Goal: Communication & Community: Share content

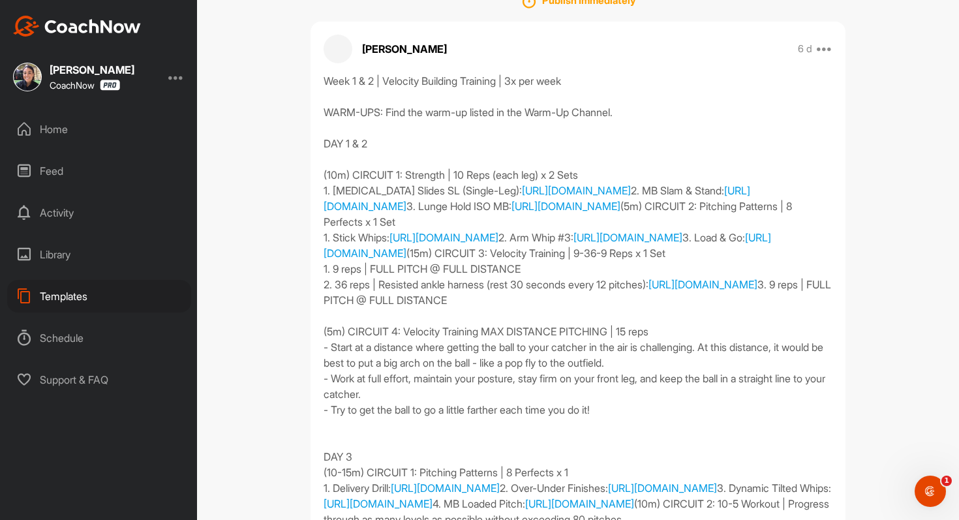
scroll to position [236, 0]
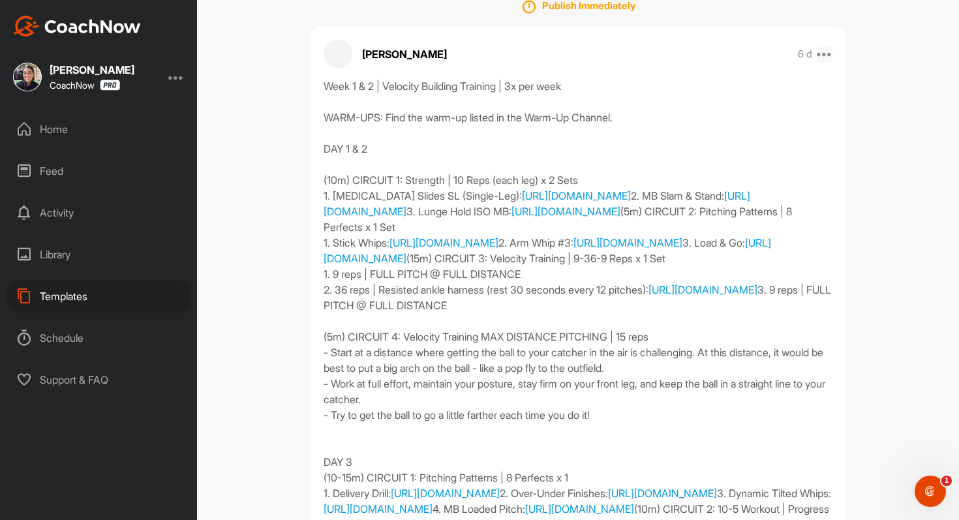
click at [824, 52] on icon at bounding box center [825, 54] width 16 height 16
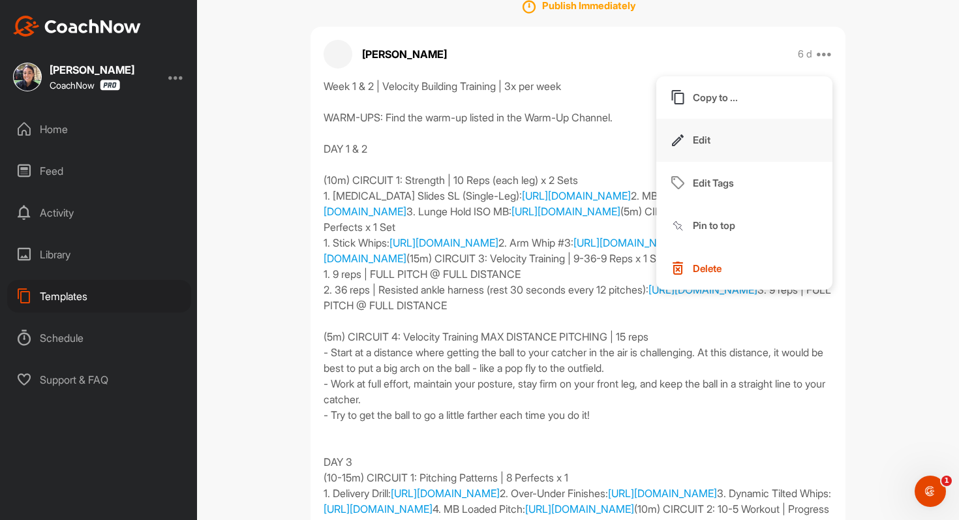
click at [750, 140] on button "Edit" at bounding box center [744, 140] width 176 height 43
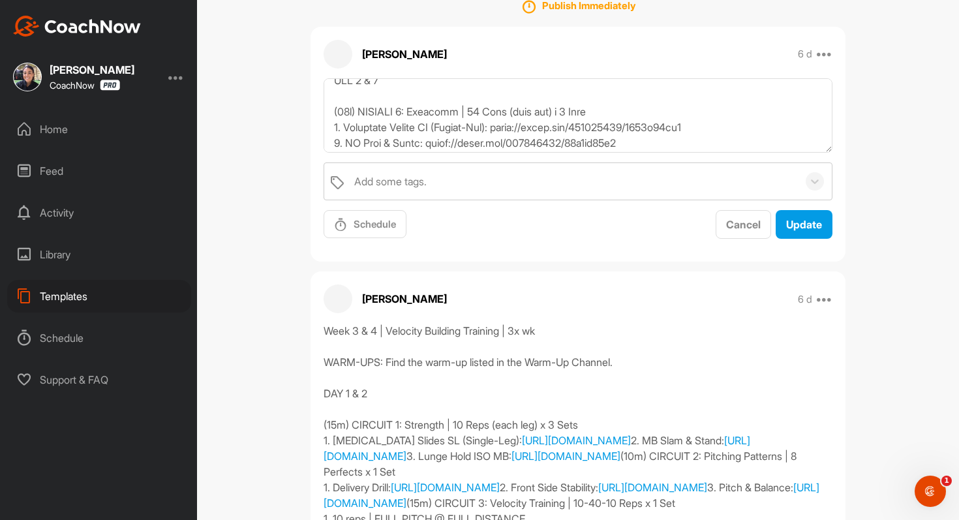
scroll to position [78, 0]
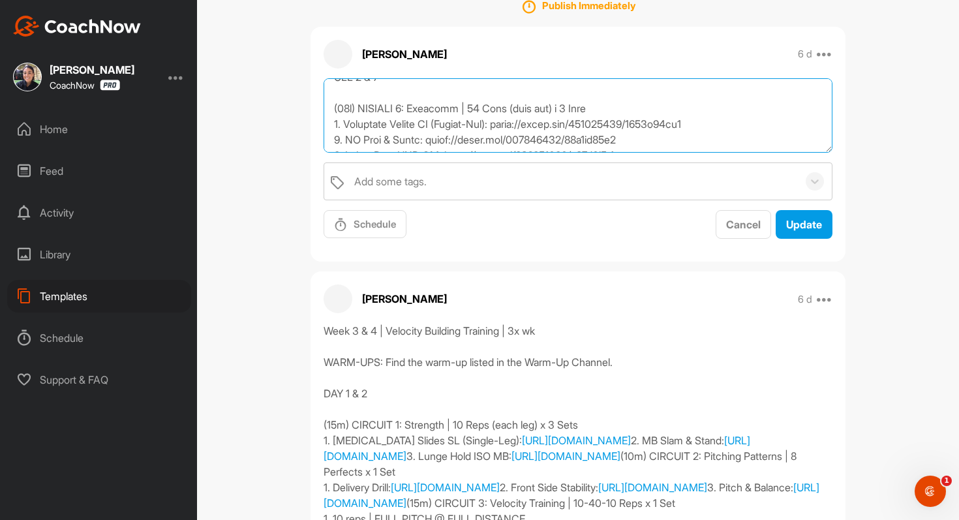
click at [432, 124] on textarea at bounding box center [578, 115] width 509 height 75
drag, startPoint x: 741, startPoint y: 122, endPoint x: 519, endPoint y: 123, distance: 221.9
click at [519, 123] on textarea "To enrich screen reader interactions, please activate Accessibility in Grammarl…" at bounding box center [578, 115] width 509 height 75
paste textarea "1350"
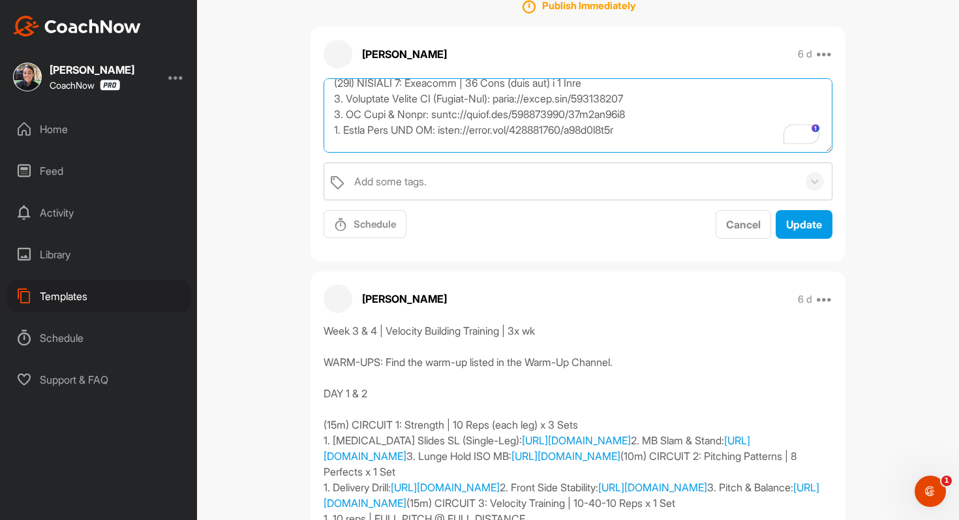
scroll to position [0, 0]
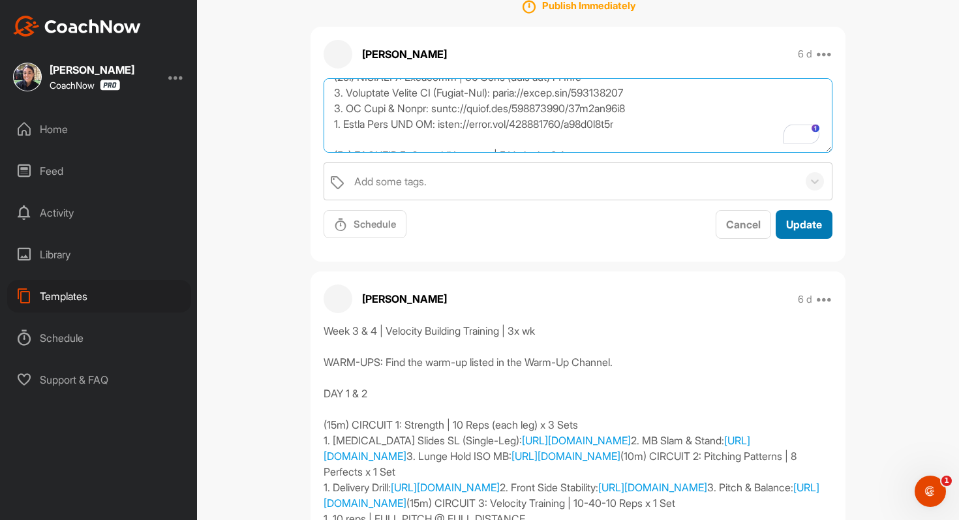
type textarea "Week 1 & 2 | Velocity Building Training | 3x per week WARM-UPS: Find the warm-u…"
click at [807, 226] on span "Update" at bounding box center [804, 224] width 36 height 13
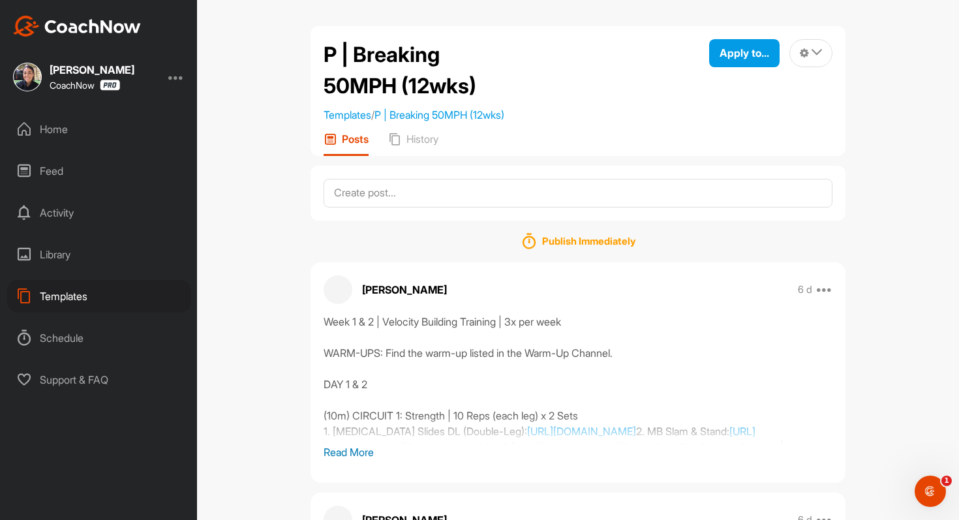
click at [347, 452] on p "Read More" at bounding box center [578, 452] width 509 height 16
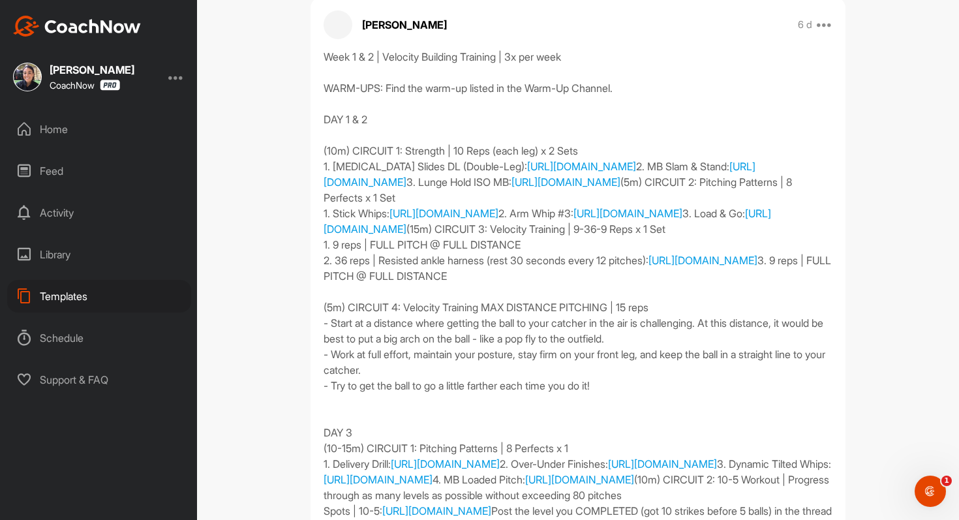
scroll to position [264, 0]
drag, startPoint x: 373, startPoint y: 449, endPoint x: 326, endPoint y: 56, distance: 395.7
click at [326, 56] on div "Week 1 & 2 | Velocity Building Training | 3x per week WARM-UPS: Find the warm-u…" at bounding box center [578, 293] width 509 height 486
copy div "Week 1 & 2 | Velocity Building Training | 3x per week WARM-UPS: Find the warm-u…"
click at [54, 132] on div "Home" at bounding box center [99, 129] width 184 height 33
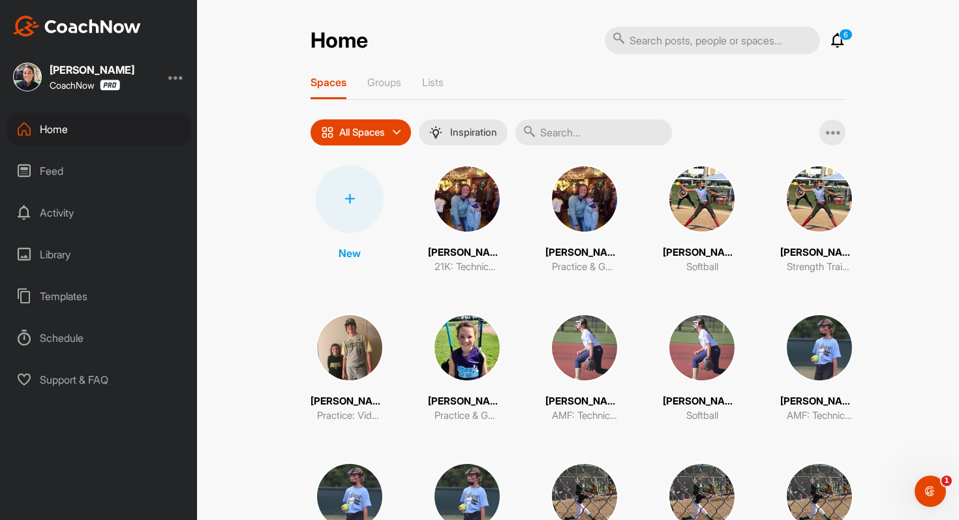
click at [49, 166] on div "Feed" at bounding box center [99, 171] width 184 height 33
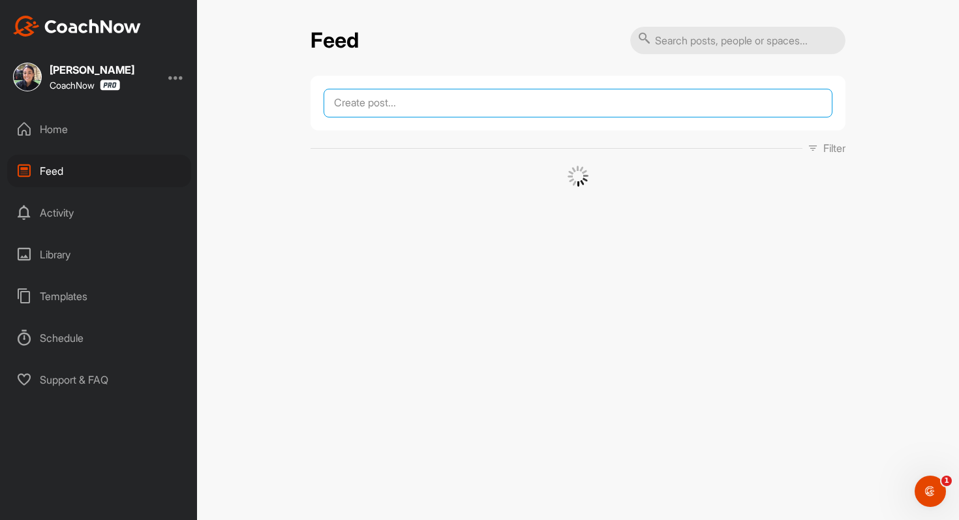
click at [409, 112] on textarea at bounding box center [578, 103] width 509 height 29
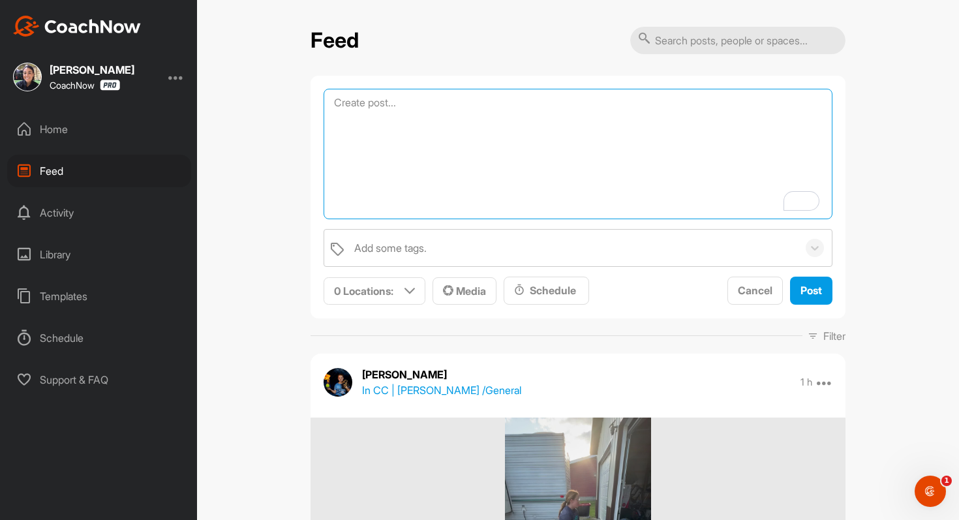
paste textarea "Week 1 & 2 | Velocity Building Training | 3x per week WARM-UPS: Find the warm-u…"
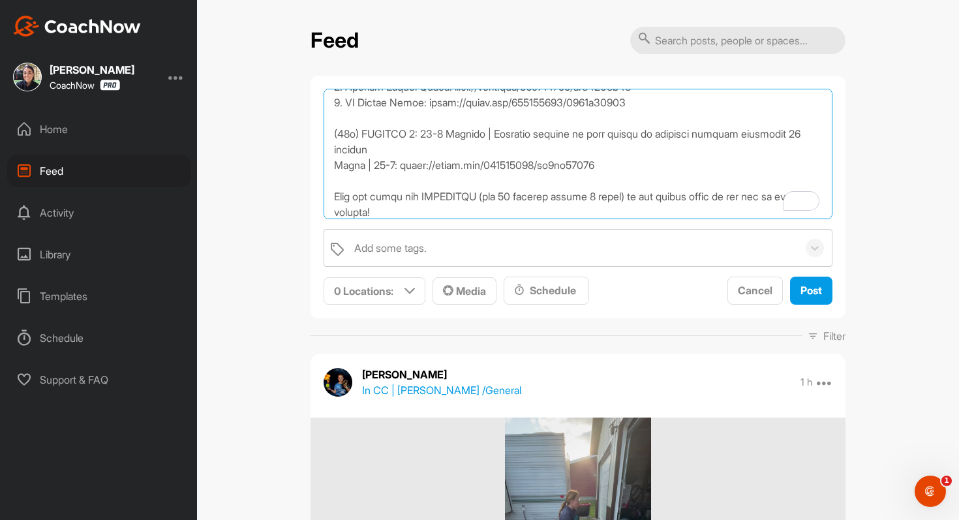
scroll to position [548, 0]
type textarea "Week 1 & 2 | Velocity Building Training | 3x per week WARM-UPS: Find the warm-u…"
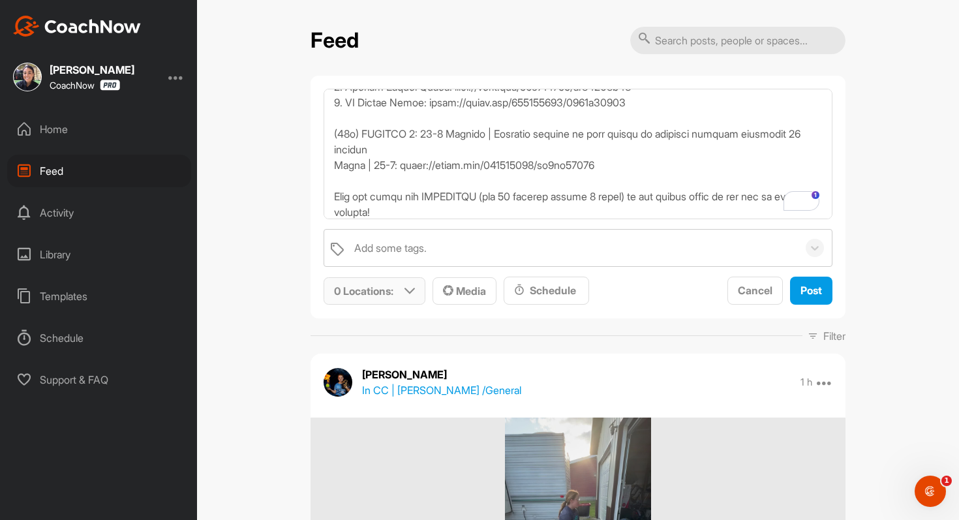
click at [384, 287] on p "0 Locations :" at bounding box center [363, 291] width 59 height 16
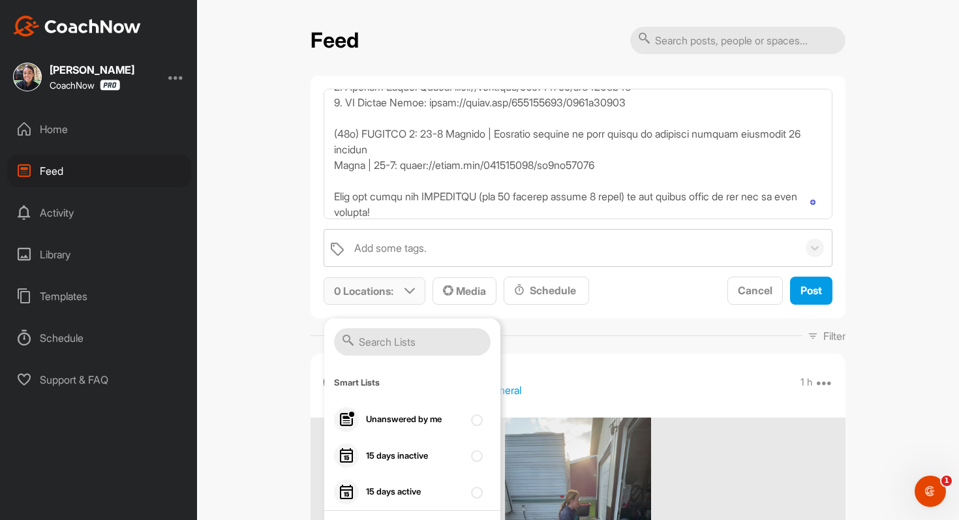
click at [394, 338] on input "text" at bounding box center [412, 341] width 157 height 27
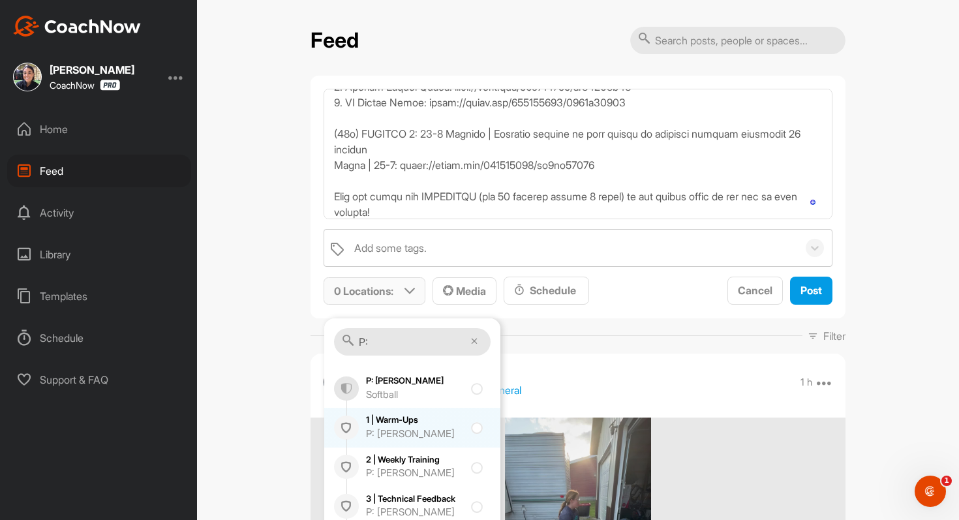
scroll to position [45, 0]
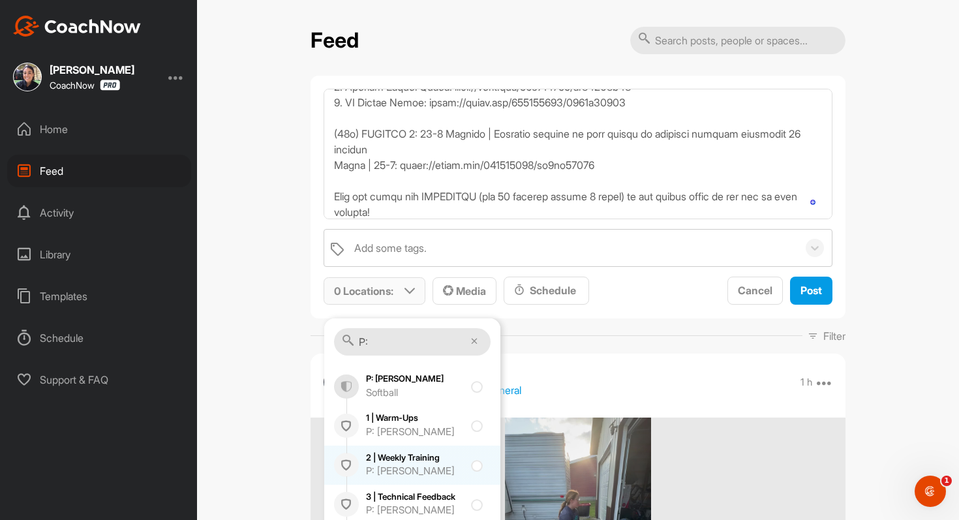
type input "P:"
click at [361, 464] on div "2 | Weekly Training P: Addison Austin" at bounding box center [412, 465] width 176 height 39
checkbox input "true"
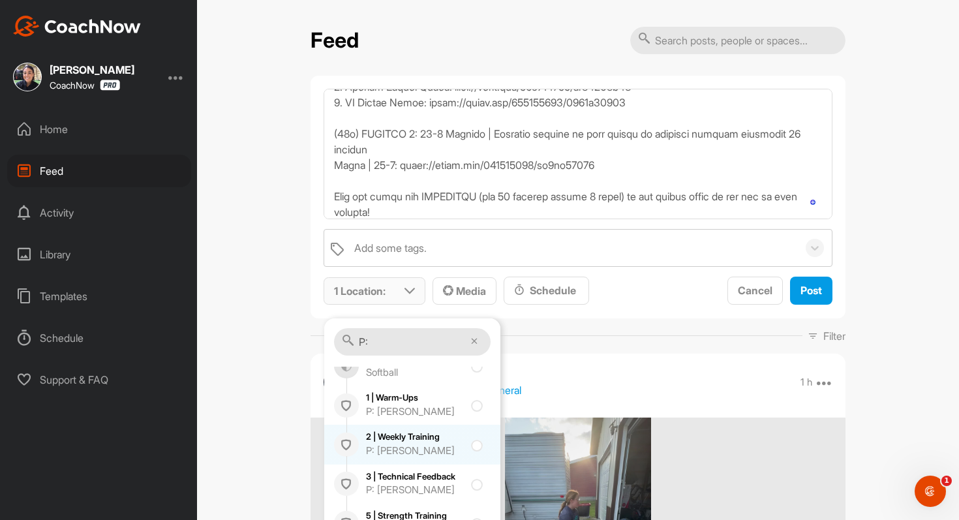
click at [377, 448] on div "P: [PERSON_NAME]" at bounding box center [415, 451] width 98 height 15
checkbox input "true"
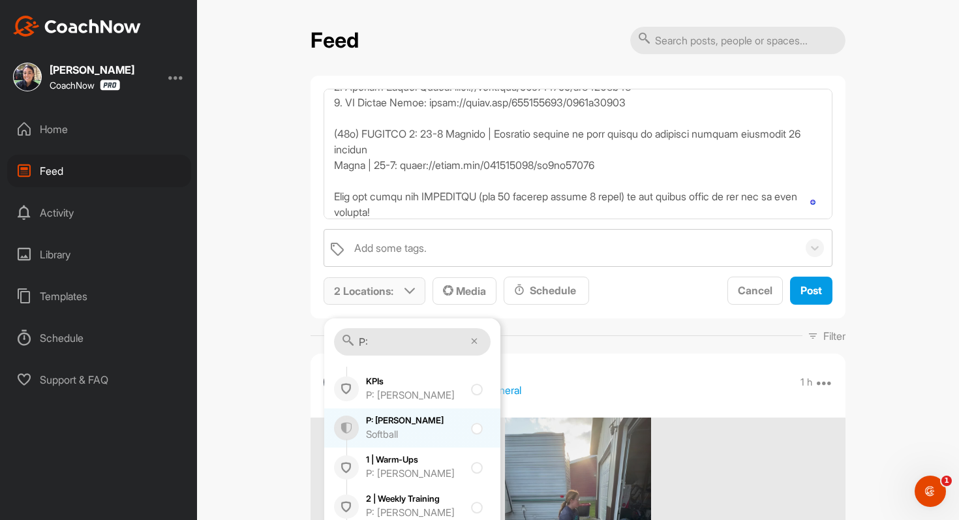
click at [380, 431] on div "Softball" at bounding box center [415, 434] width 98 height 15
checkbox input "true"
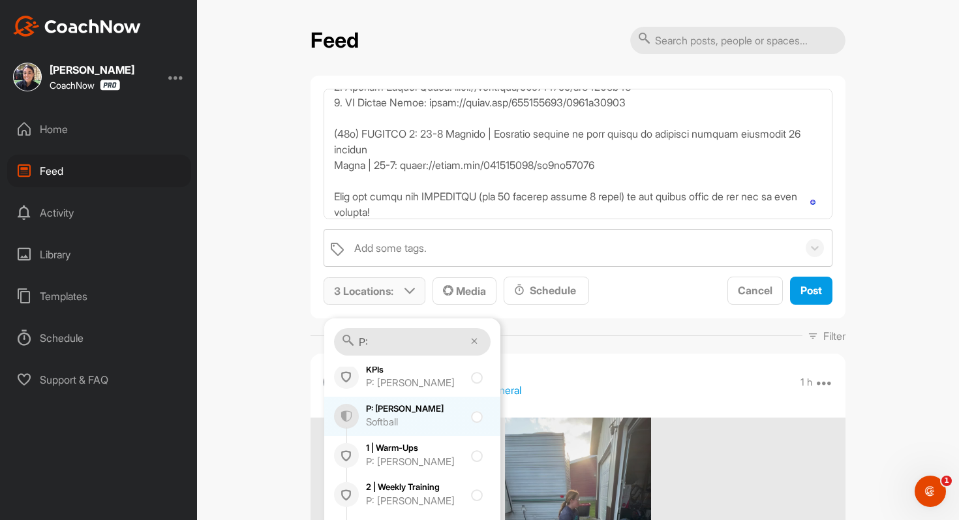
click at [382, 412] on div "P: Alexis Willis Softball" at bounding box center [415, 416] width 98 height 27
checkbox input "true"
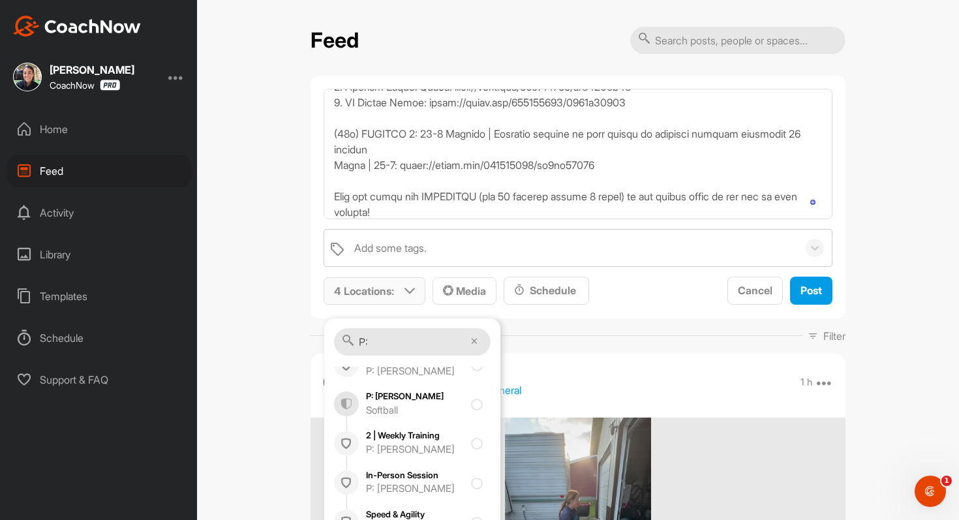
scroll to position [2552, 0]
click at [386, 444] on div "P: [PERSON_NAME]" at bounding box center [415, 447] width 98 height 15
checkbox input "true"
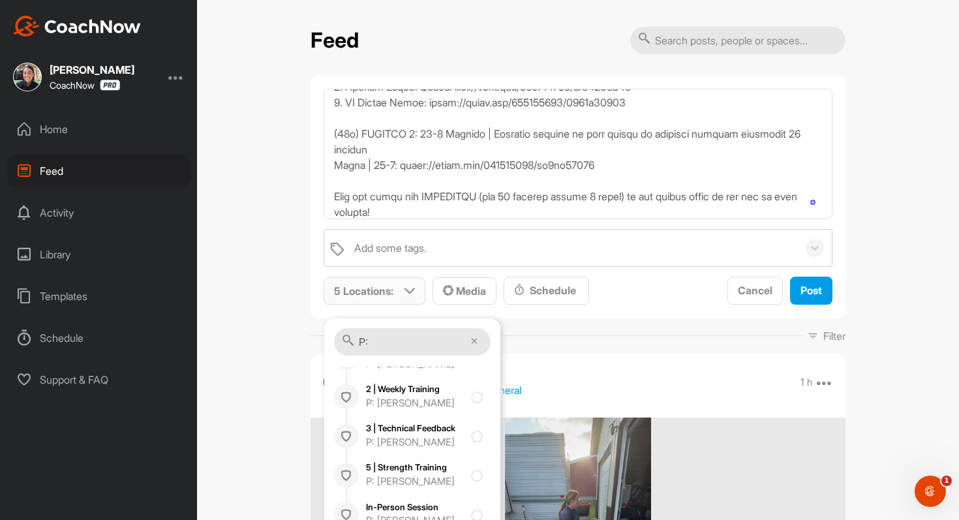
scroll to position [3669, 0]
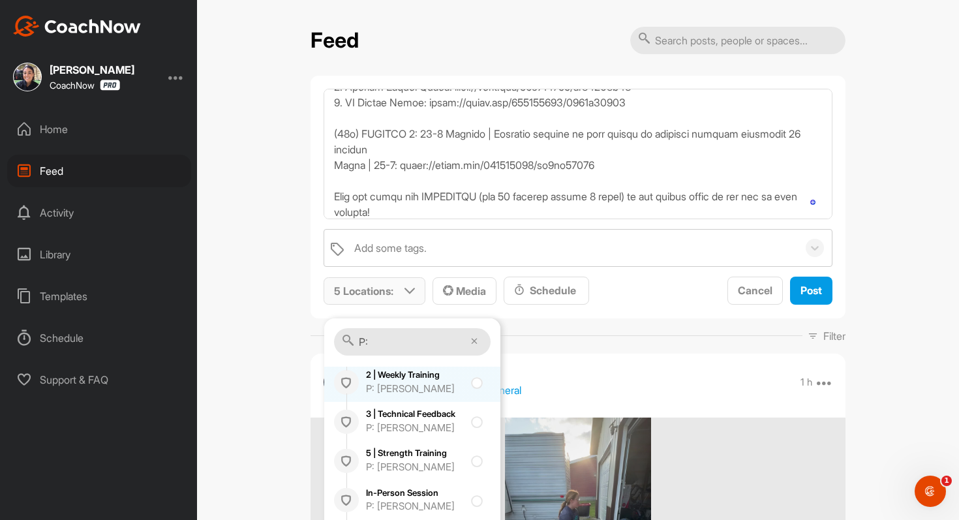
click at [396, 392] on div "P: [PERSON_NAME]" at bounding box center [415, 389] width 98 height 15
checkbox input "true"
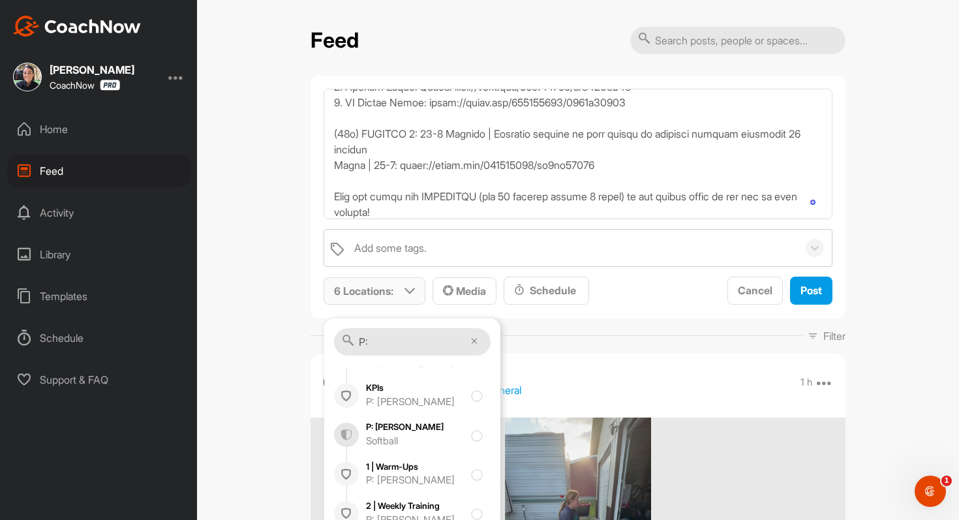
scroll to position [4026, 0]
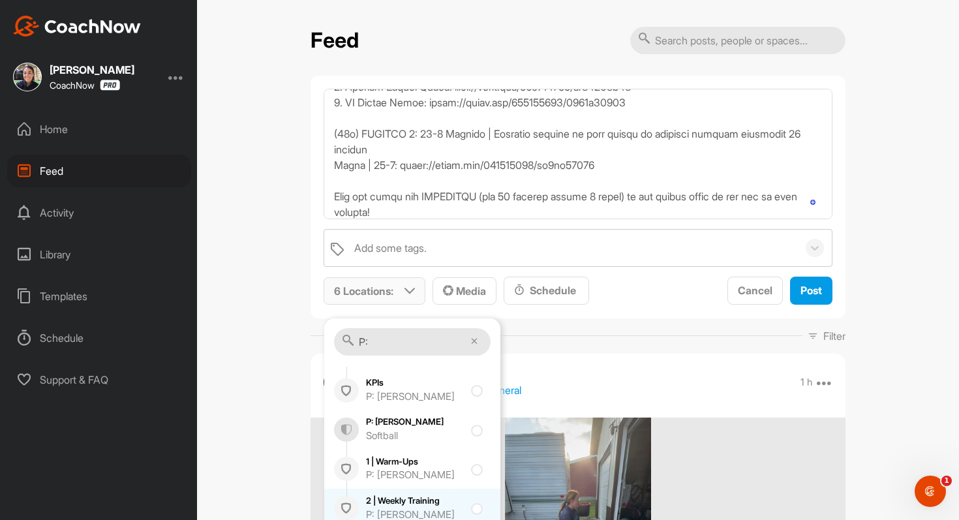
click at [382, 495] on div "2 | Weekly Training P: Calli Stearley" at bounding box center [415, 508] width 98 height 27
checkbox input "true"
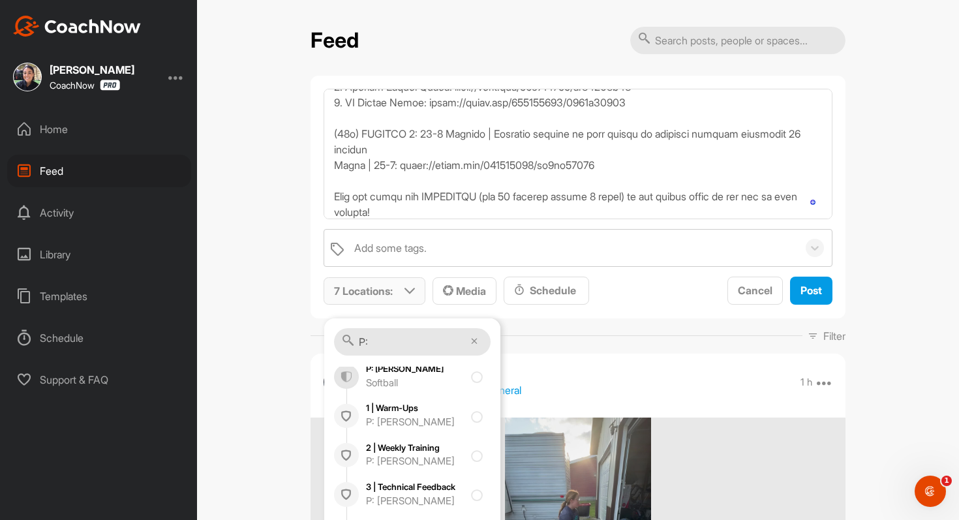
scroll to position [4855, 0]
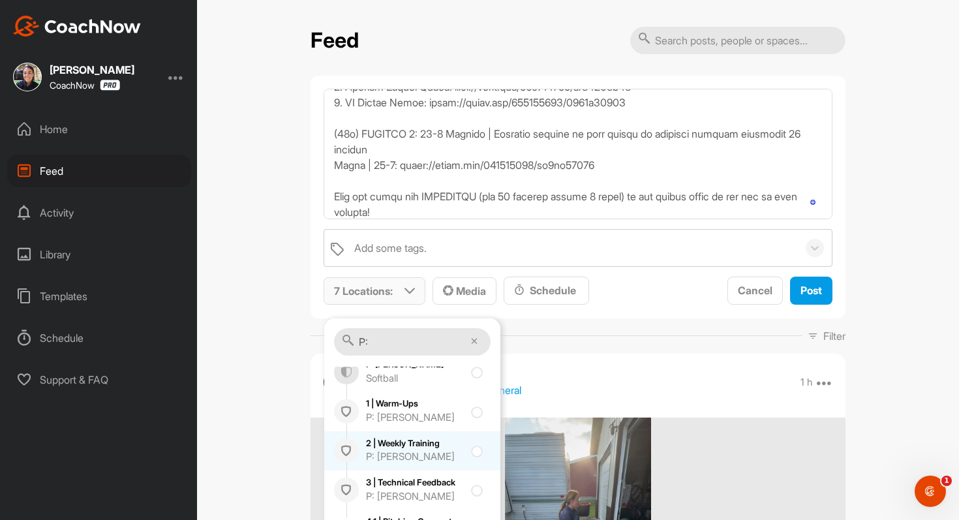
click at [389, 448] on div "2 | Weekly Training P: Charlie Curl" at bounding box center [415, 450] width 98 height 27
checkbox input "true"
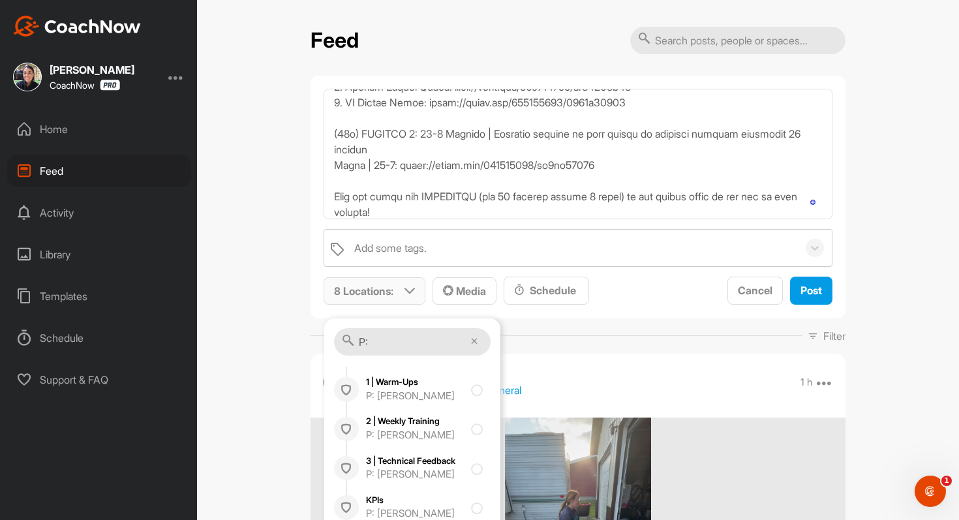
scroll to position [5180, 0]
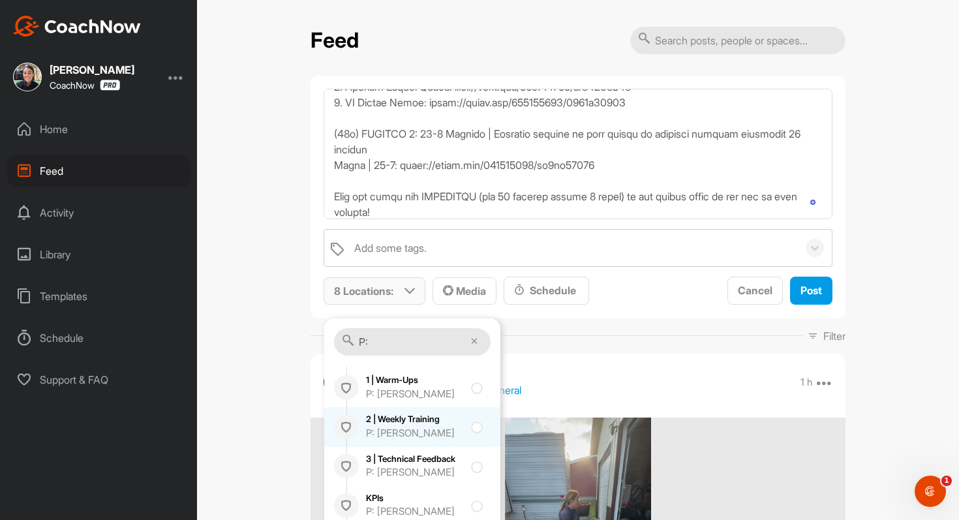
click at [392, 429] on div "P: [PERSON_NAME]" at bounding box center [415, 433] width 98 height 15
checkbox input "true"
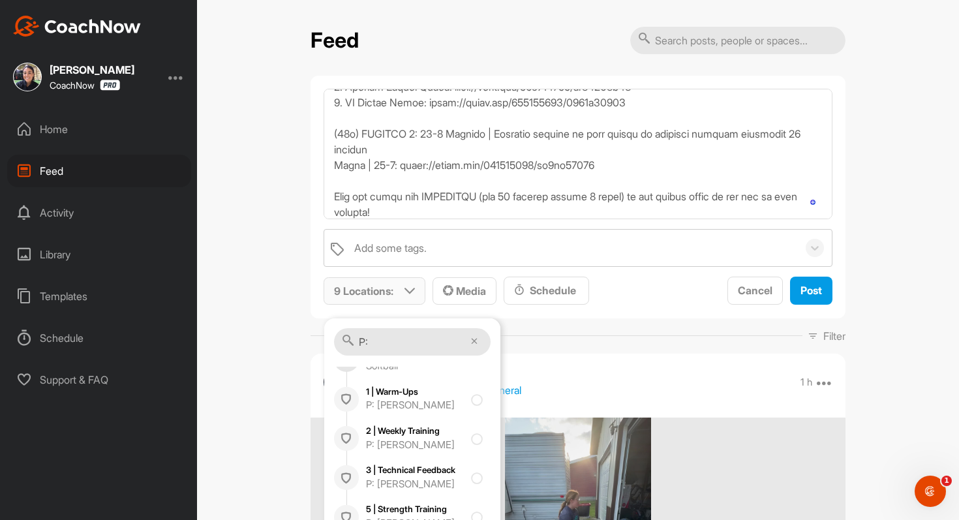
click at [392, 429] on div "2 | Weekly Training P: Erica Hughes" at bounding box center [415, 438] width 98 height 27
checkbox input "true"
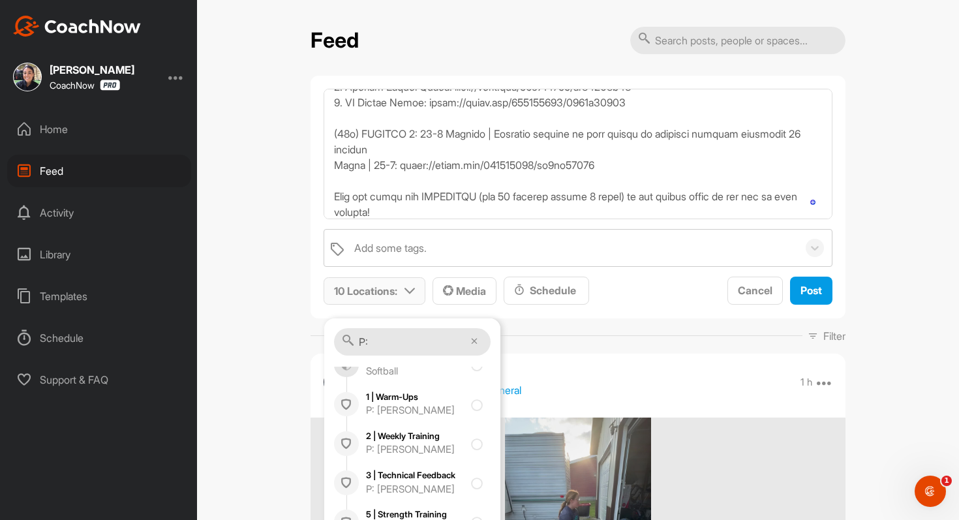
scroll to position [6006, 0]
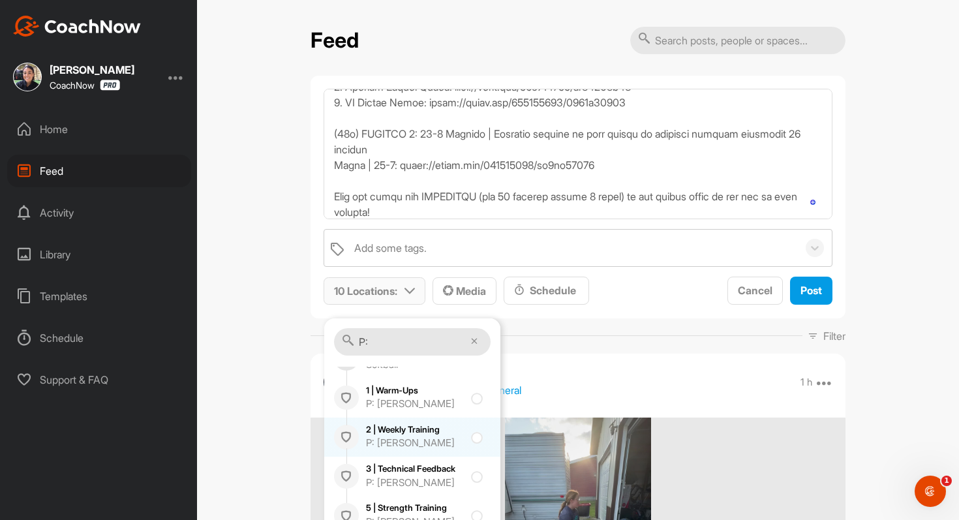
click at [390, 433] on div "2 | Weekly Training P: Evie Burdette" at bounding box center [415, 437] width 98 height 27
checkbox input "true"
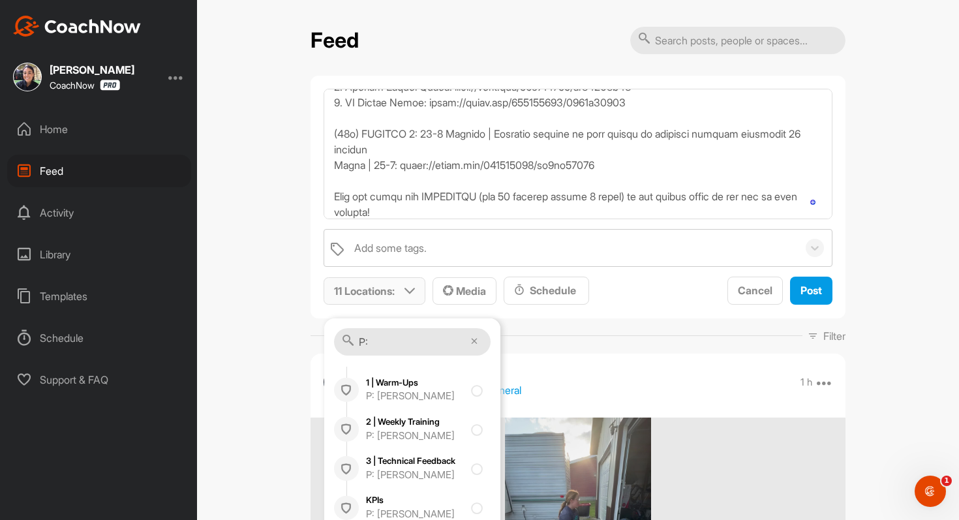
scroll to position [6496, 0]
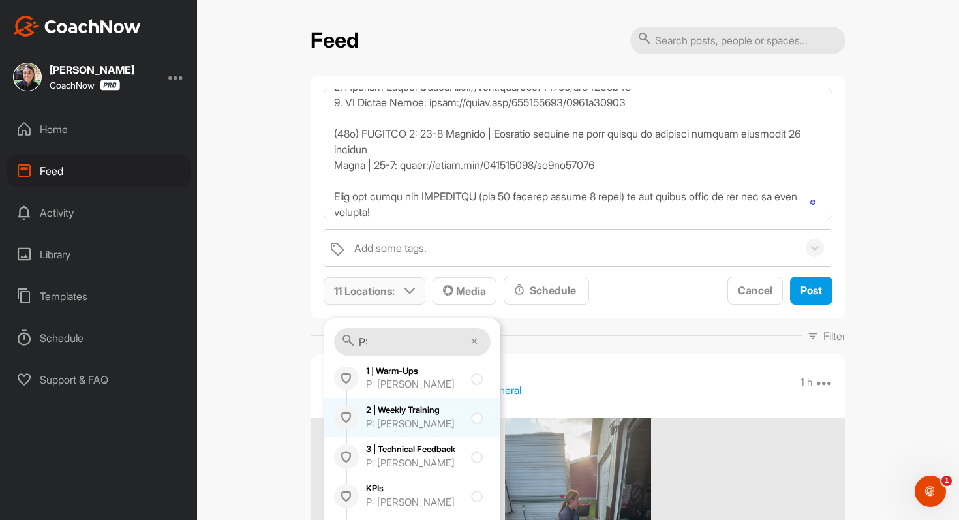
click at [394, 417] on div "P: [PERSON_NAME]" at bounding box center [415, 424] width 98 height 15
checkbox input "true"
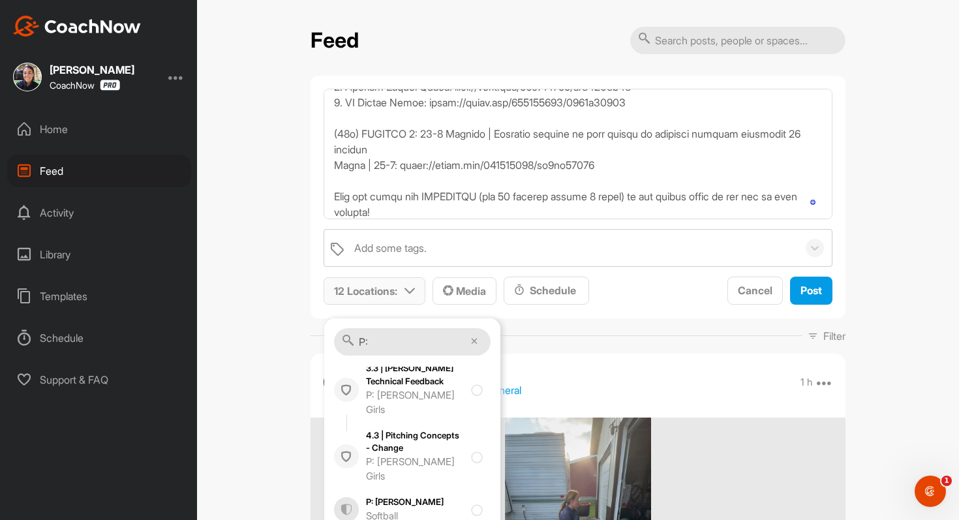
scroll to position [7351, 0]
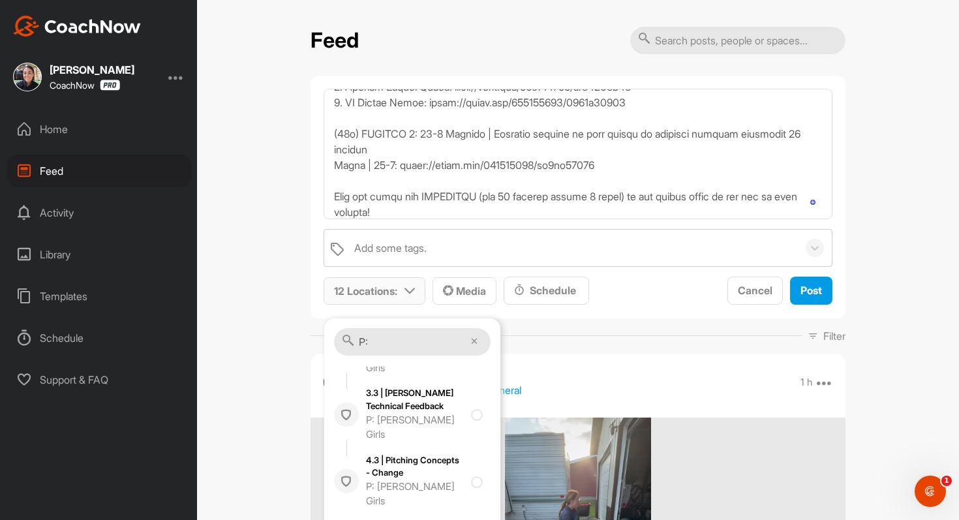
checkbox input "true"
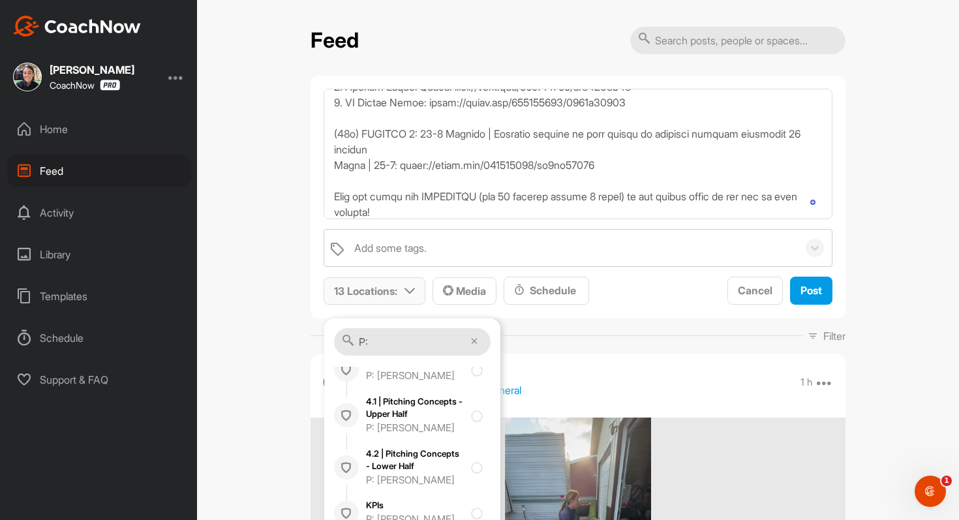
scroll to position [7635, 0]
checkbox input "true"
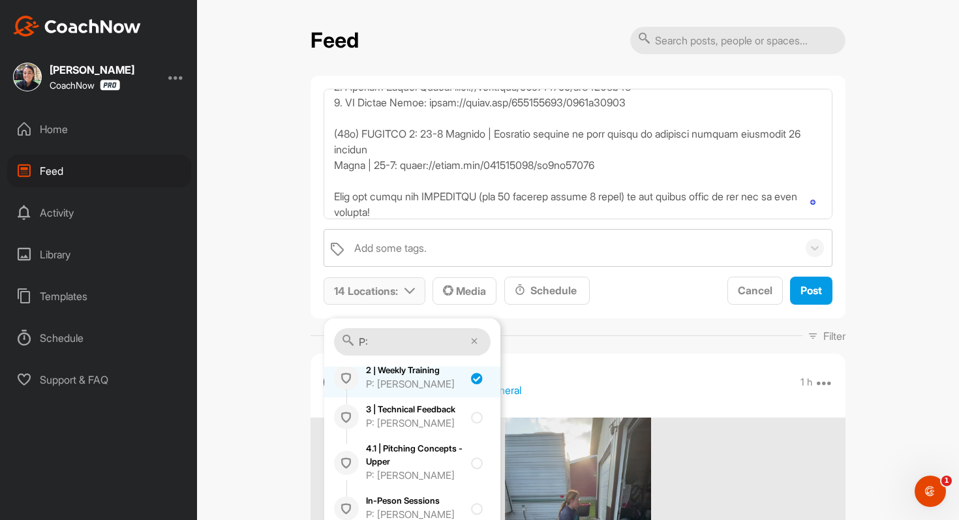
scroll to position [7907, 0]
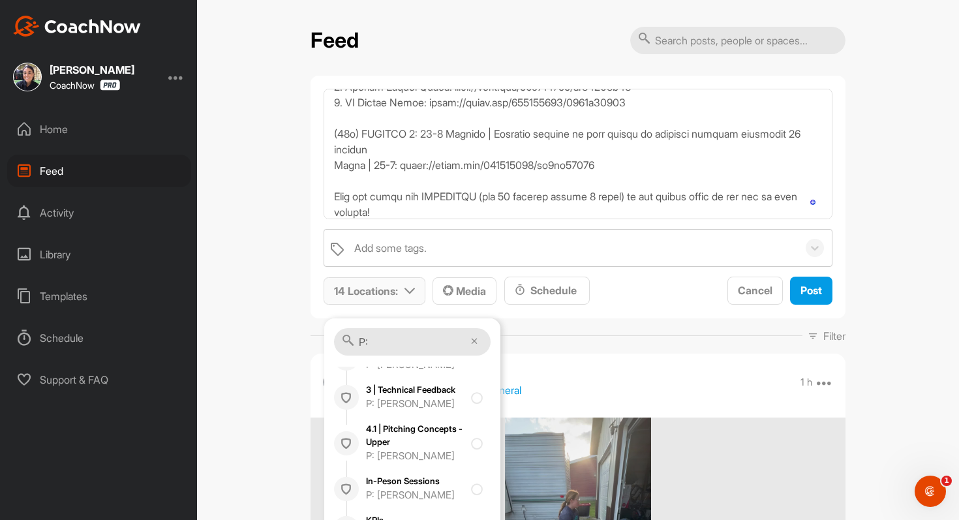
checkbox input "true"
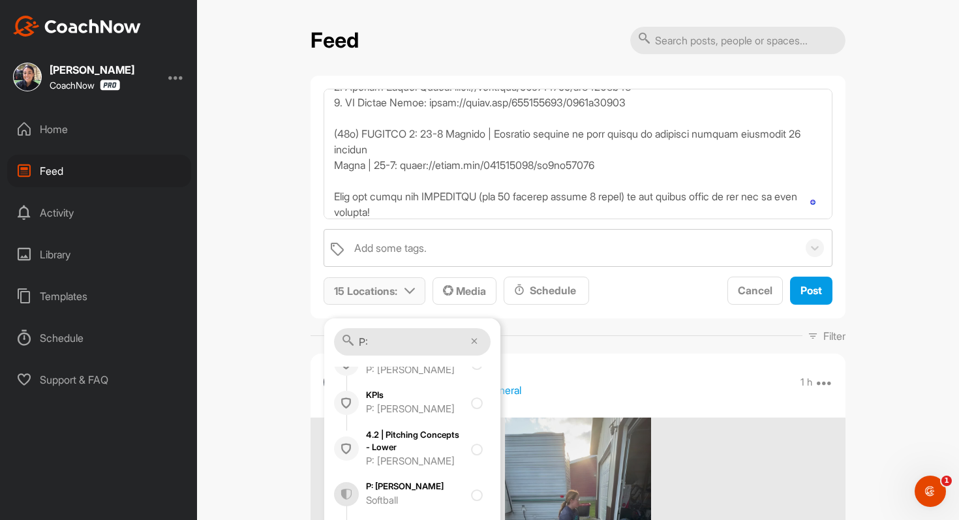
scroll to position [8840, 0]
checkbox input "true"
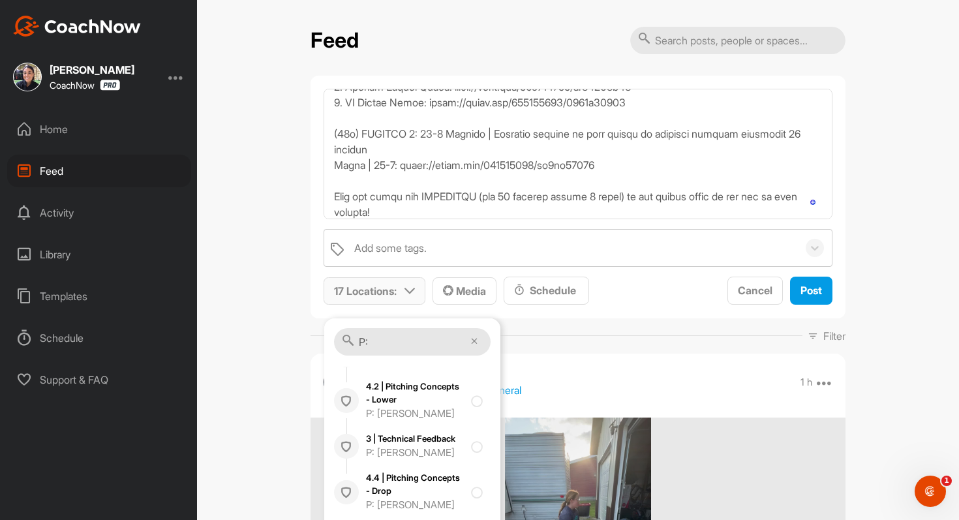
scroll to position [9716, 0]
checkbox input "true"
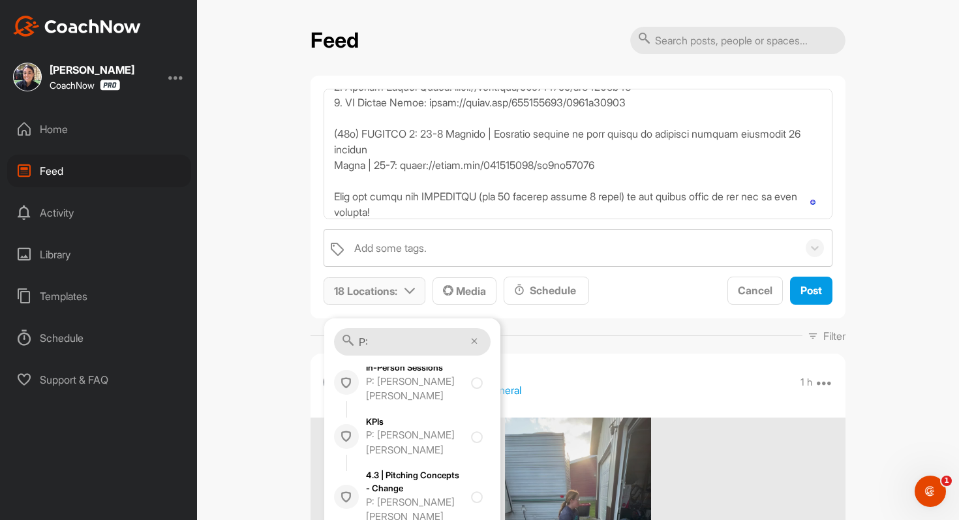
scroll to position [10228, 0]
checkbox input "true"
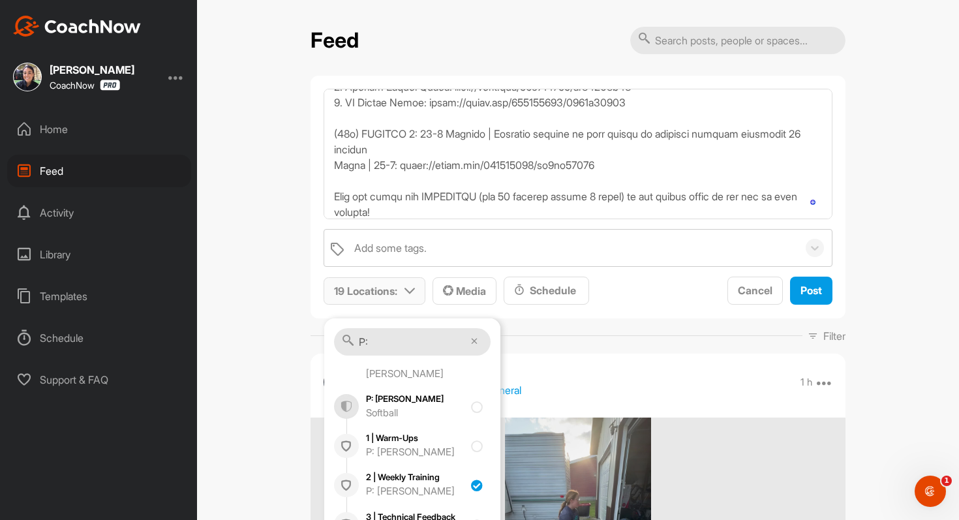
scroll to position [10437, 0]
checkbox input "true"
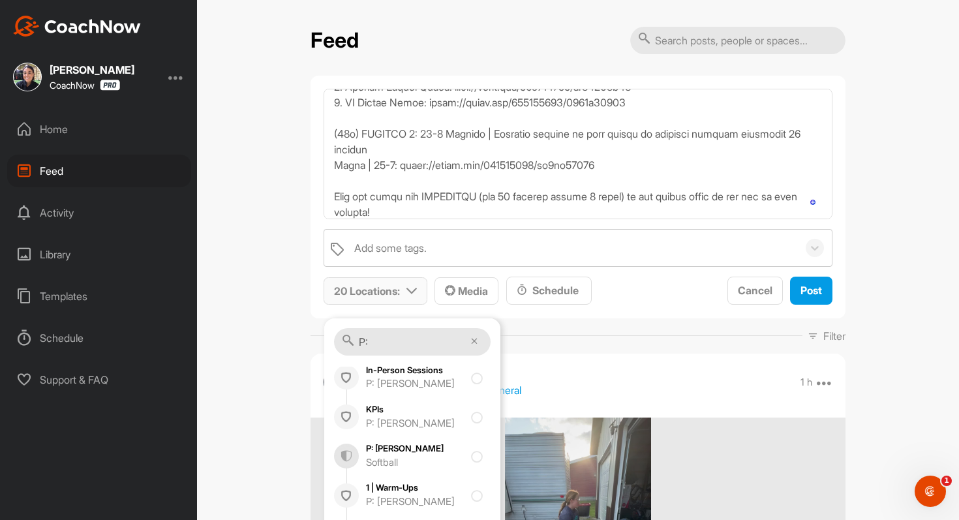
checkbox input "true"
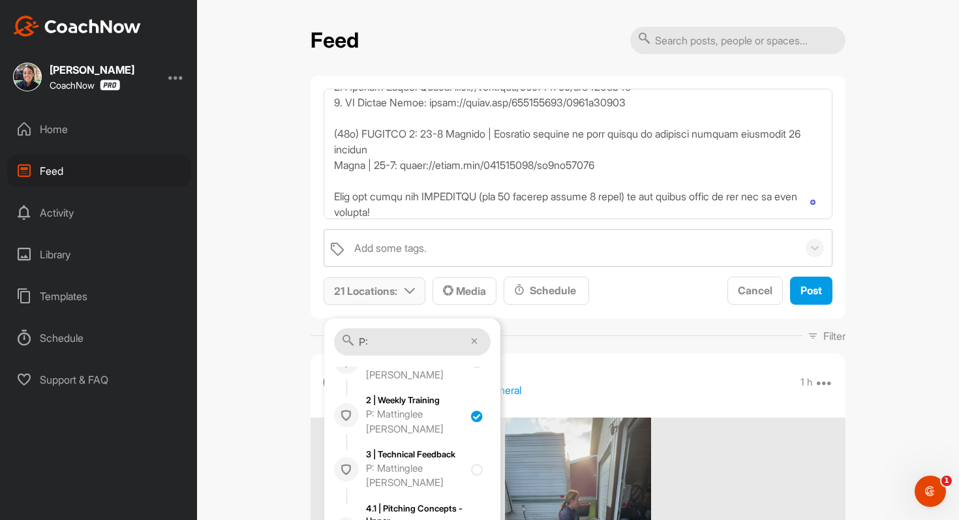
checkbox input "true"
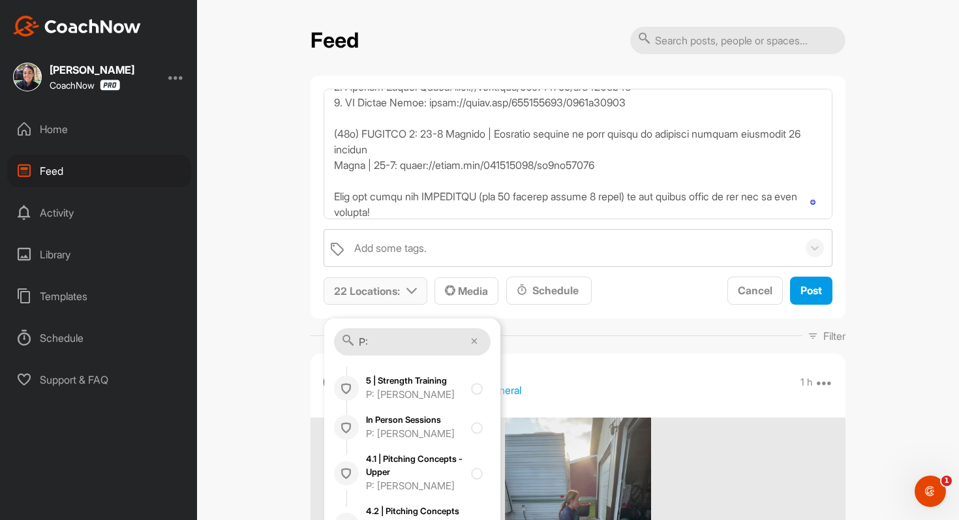
checkbox input "true"
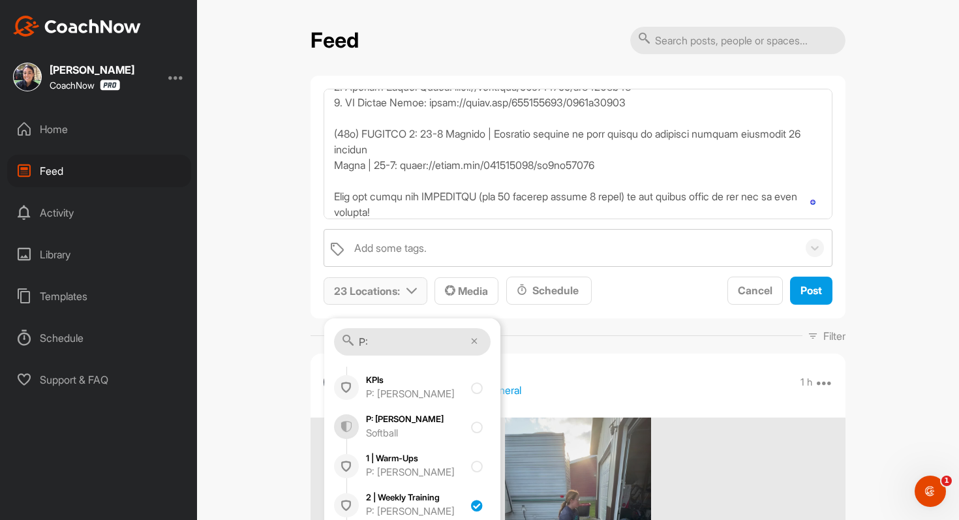
scroll to position [11843, 0]
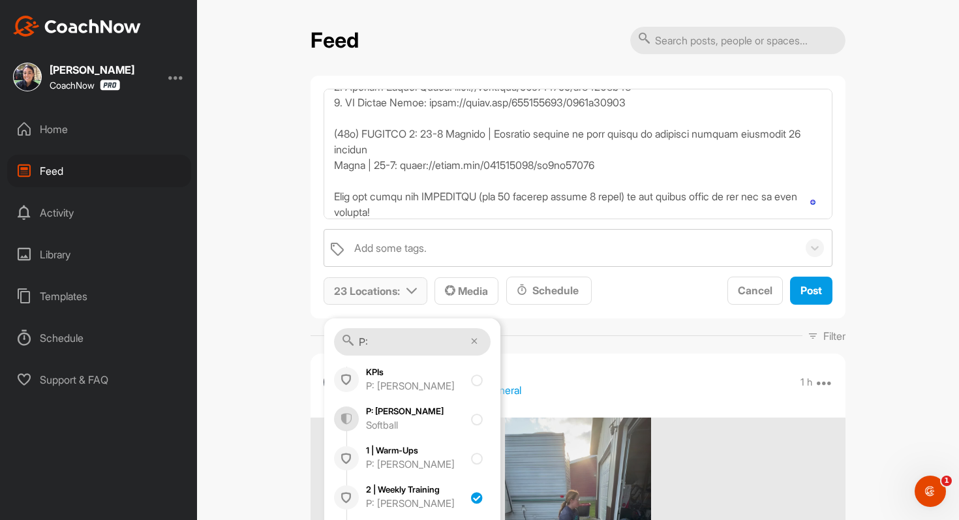
checkbox input "true"
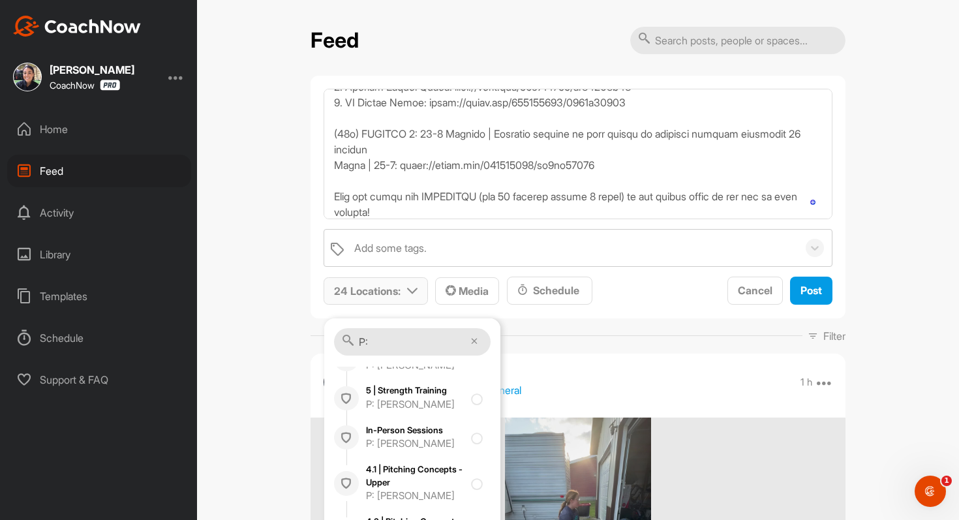
scroll to position [12324, 0]
checkbox input "true"
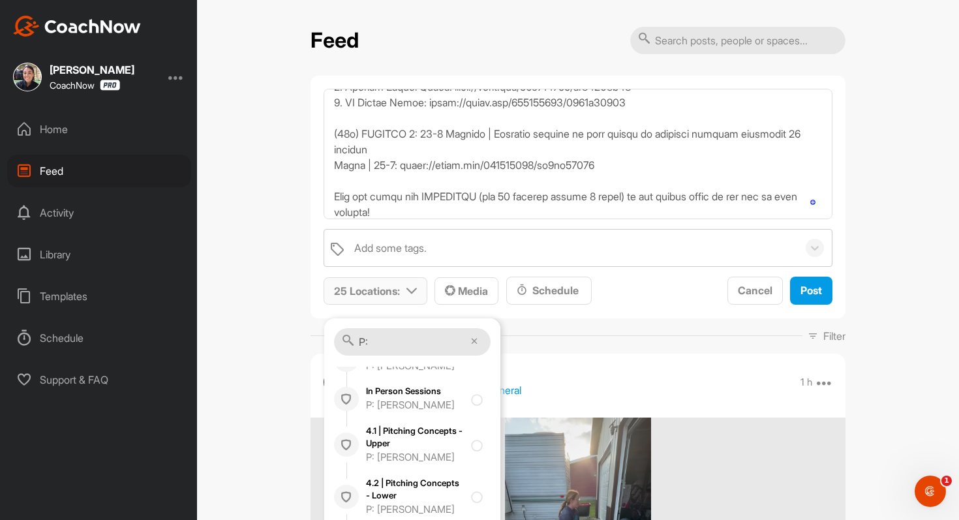
scroll to position [12849, 0]
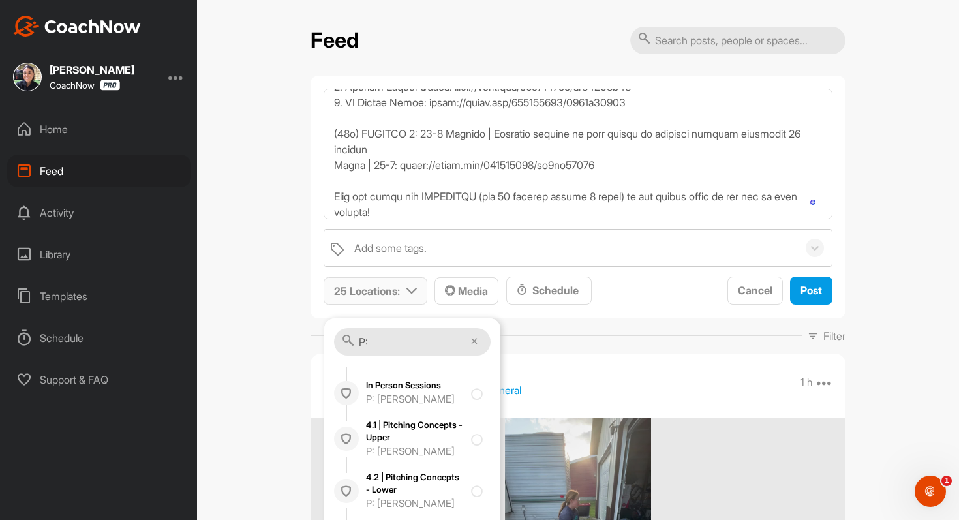
checkbox input "true"
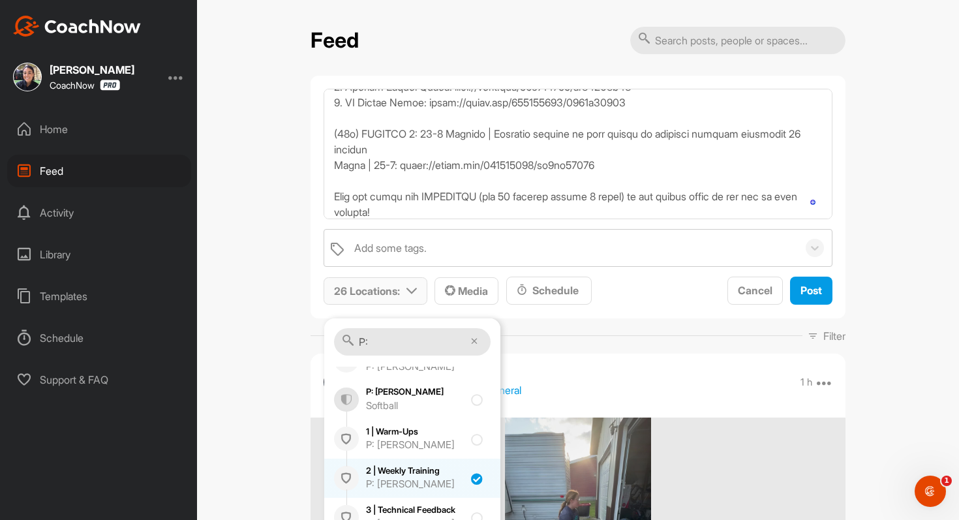
scroll to position [13137, 0]
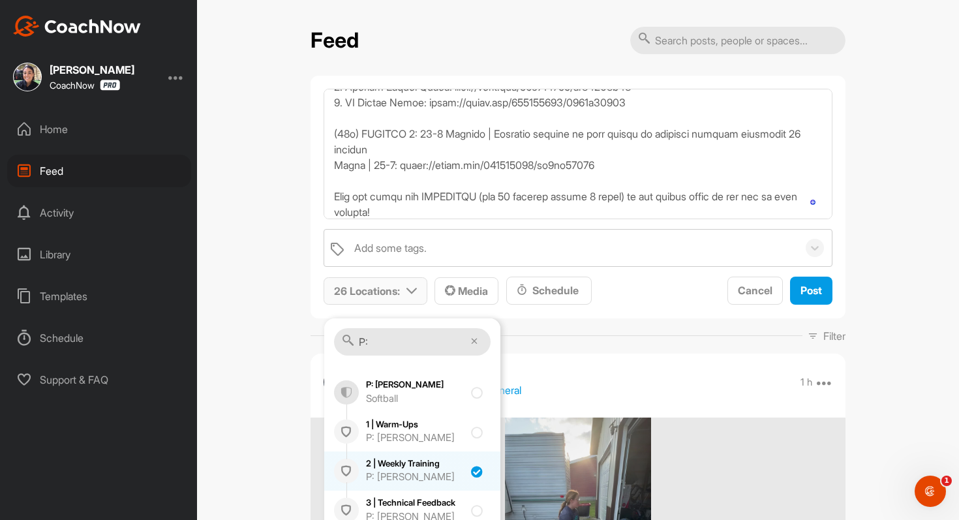
checkbox input "true"
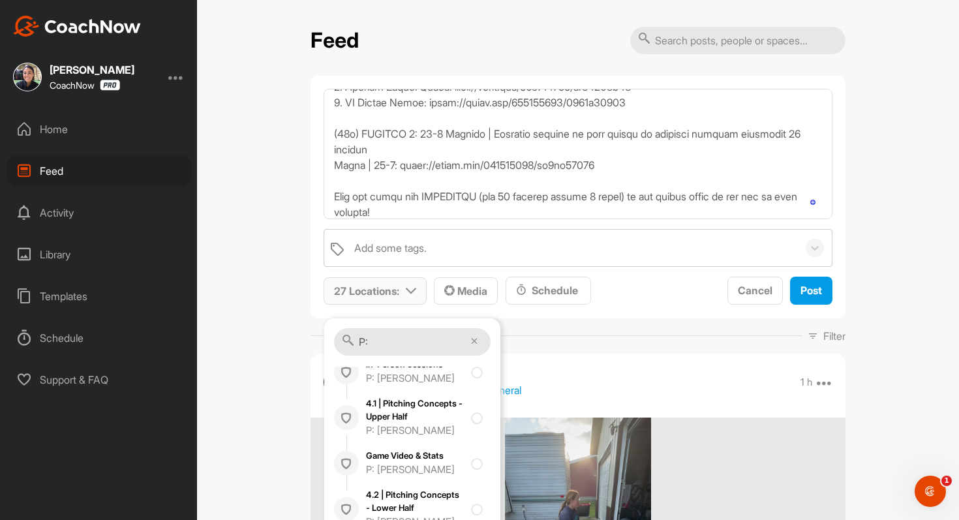
scroll to position [13604, 0]
checkbox input "true"
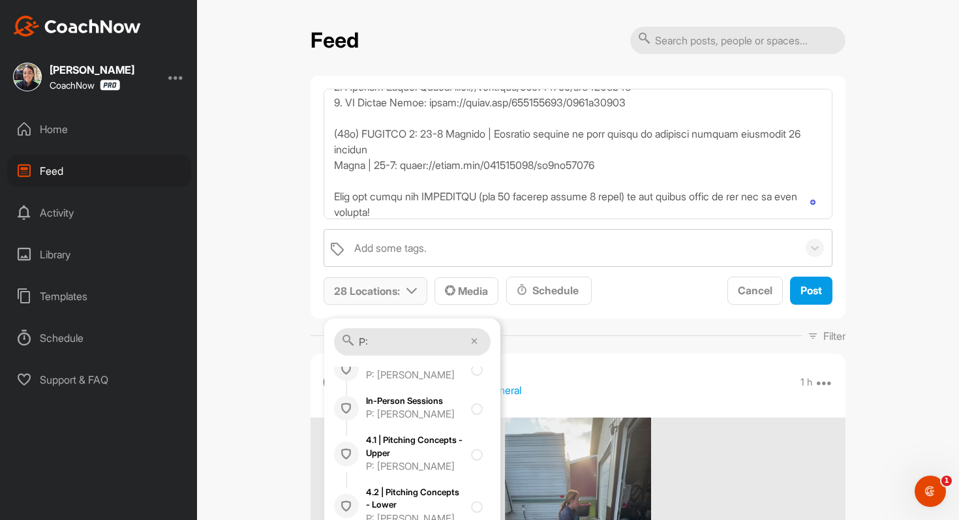
scroll to position [14820, 0]
checkbox input "true"
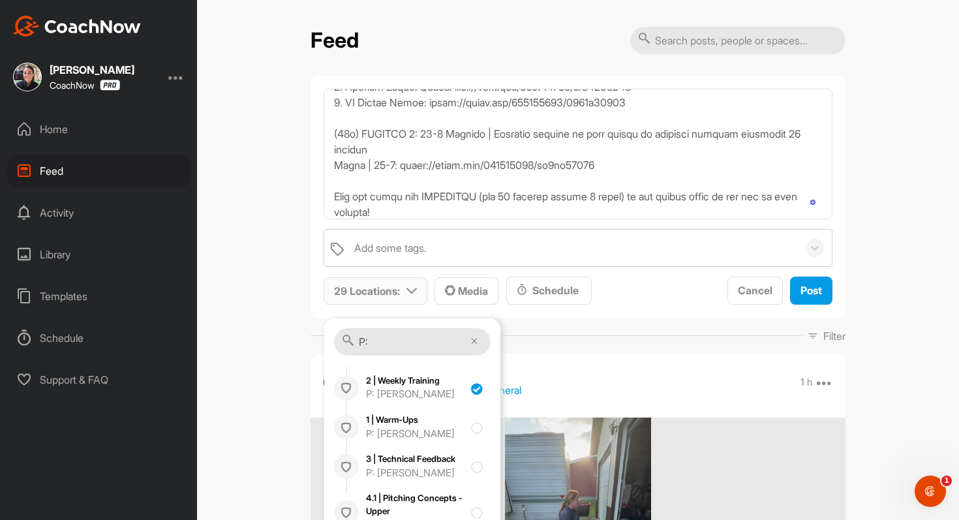
checkbox input "true"
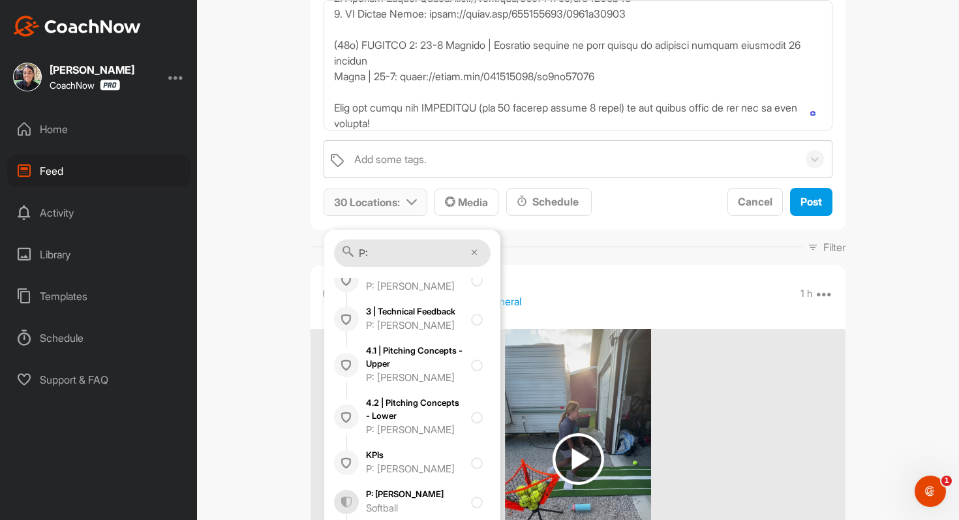
scroll to position [122, 0]
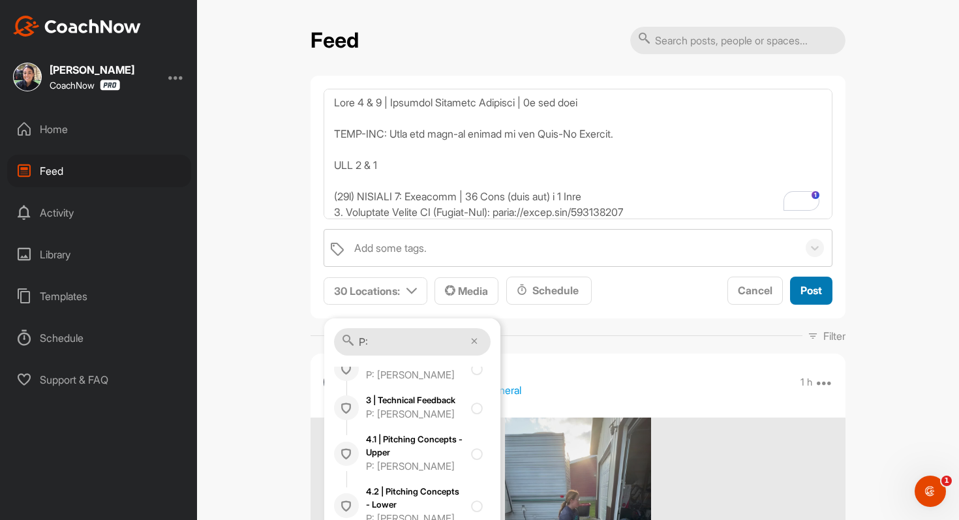
click at [806, 288] on span "Post" at bounding box center [812, 290] width 22 height 13
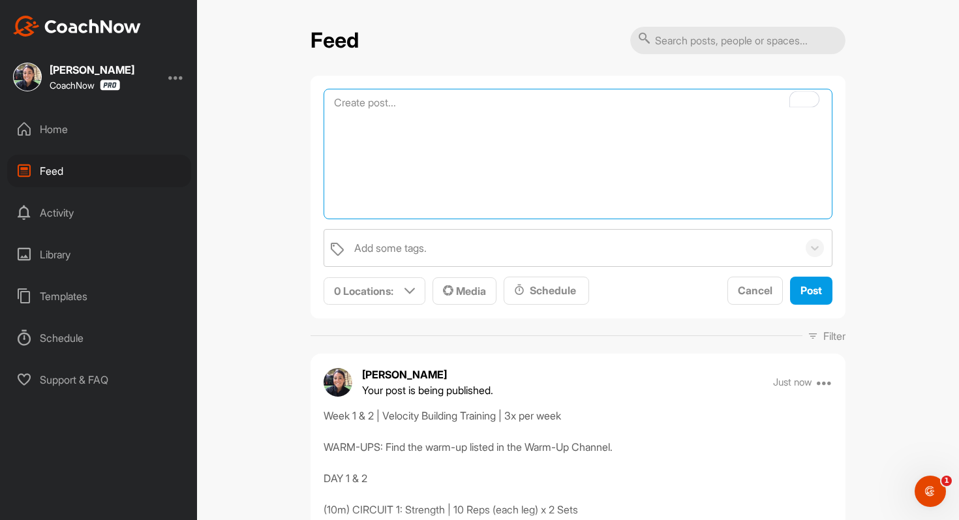
click at [385, 106] on textarea "To enrich screen reader interactions, please activate Accessibility in Grammarl…" at bounding box center [578, 154] width 509 height 131
click at [414, 106] on textarea "REMINDER | NO LESSONS SEPT 1 - 5" at bounding box center [578, 154] width 509 height 131
click at [496, 162] on textarea "REMINDER | NO GROUP LESSONS SEPT 1 - 5" at bounding box center [578, 154] width 509 height 131
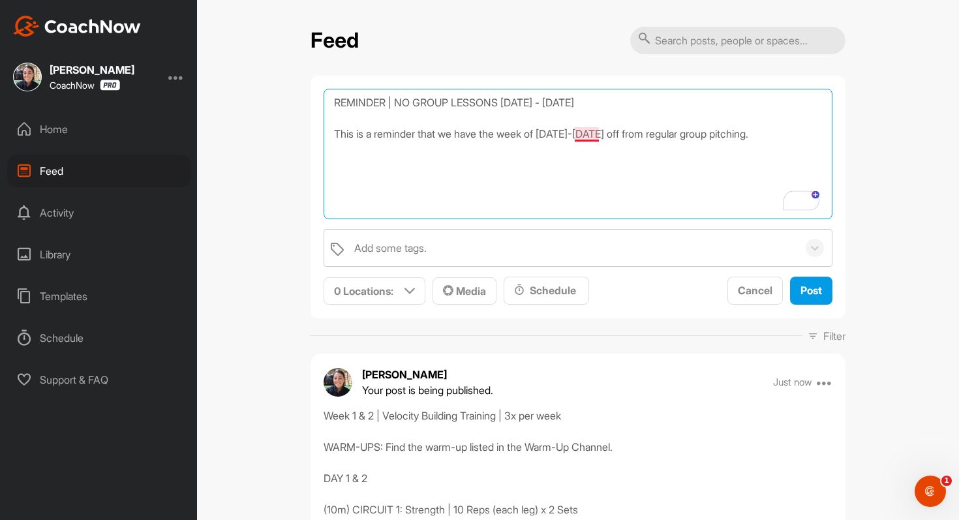
click at [576, 132] on textarea "REMINDER | NO GROUP LESSONS SEPT 1 - 5 This is a reminder that we have the week…" at bounding box center [578, 154] width 509 height 131
click at [578, 132] on textarea "REMINDER | NO GROUP LESSONS SEPT 1 - 5 This is a reminder that we have the week…" at bounding box center [578, 154] width 509 height 131
click at [553, 153] on textarea "REMINDER | NO GROUP LESSONS SEPT 1 - 5 This is a reminder that we have the week…" at bounding box center [578, 154] width 509 height 131
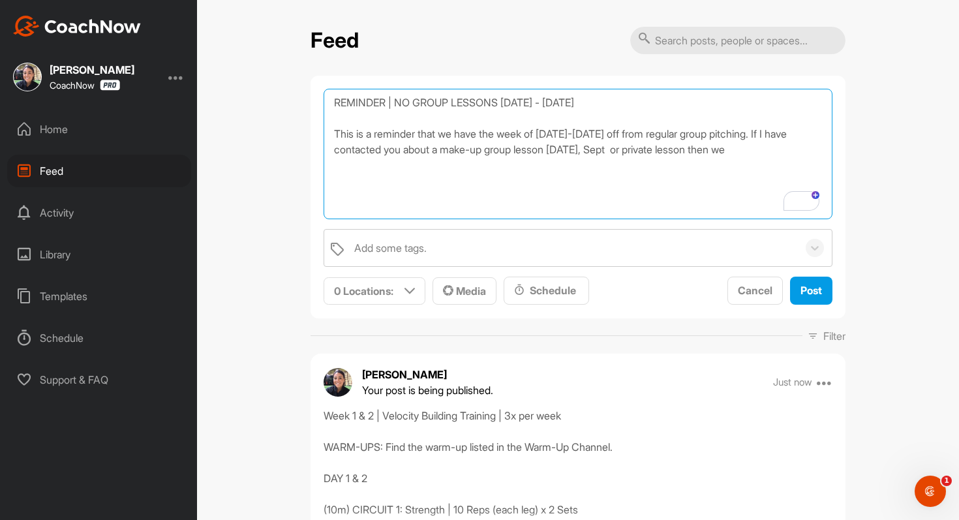
click at [770, 136] on textarea "REMINDER | NO GROUP LESSONS SEPT 1 - 5 This is a reminder that we have the week…" at bounding box center [578, 154] width 509 height 131
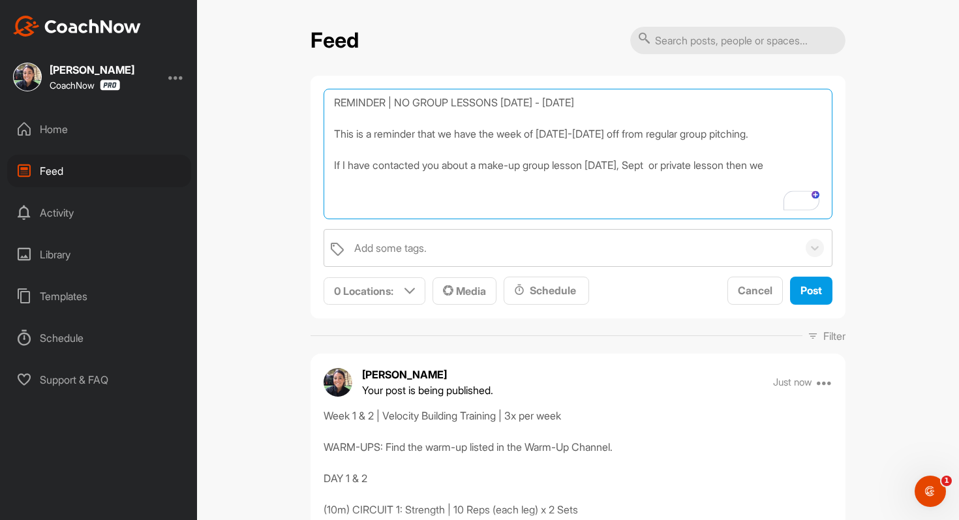
click at [618, 165] on textarea "REMINDER | NO GROUP LESSONS SEPT 1 - 5 This is a reminder that we have the week…" at bounding box center [578, 154] width 509 height 131
click at [754, 132] on textarea "REMINDER | NO GROUP LESSONS SEPT 1 - 5 This is a reminder that we have the week…" at bounding box center [578, 154] width 509 height 131
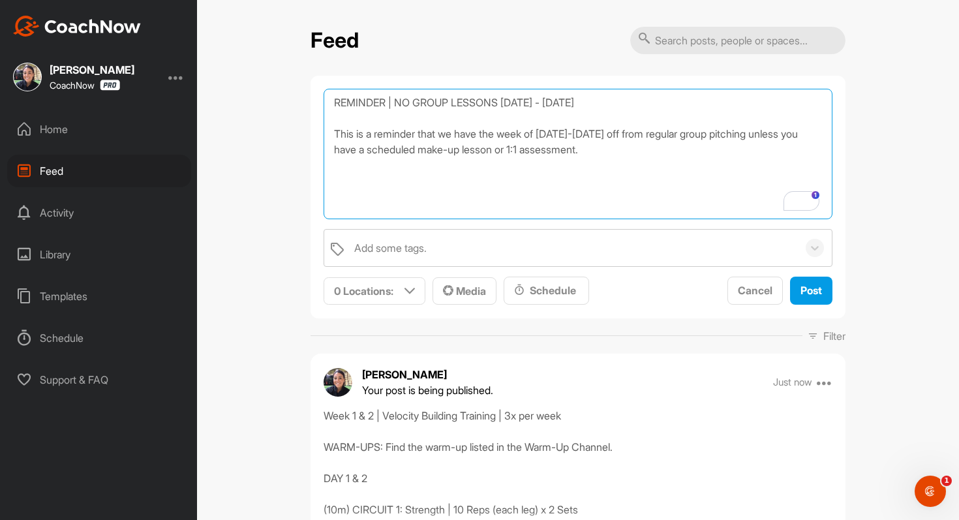
click at [540, 102] on textarea "REMINDER | NO GROUP LESSONS SEPT 1 - 5 This is a reminder that we have the week…" at bounding box center [578, 154] width 509 height 131
click at [583, 202] on textarea "REMINDER | NO GROUP LESSONS SEPT 1st - 5th, 2025 This is a reminder that we hav…" at bounding box center [578, 154] width 509 height 131
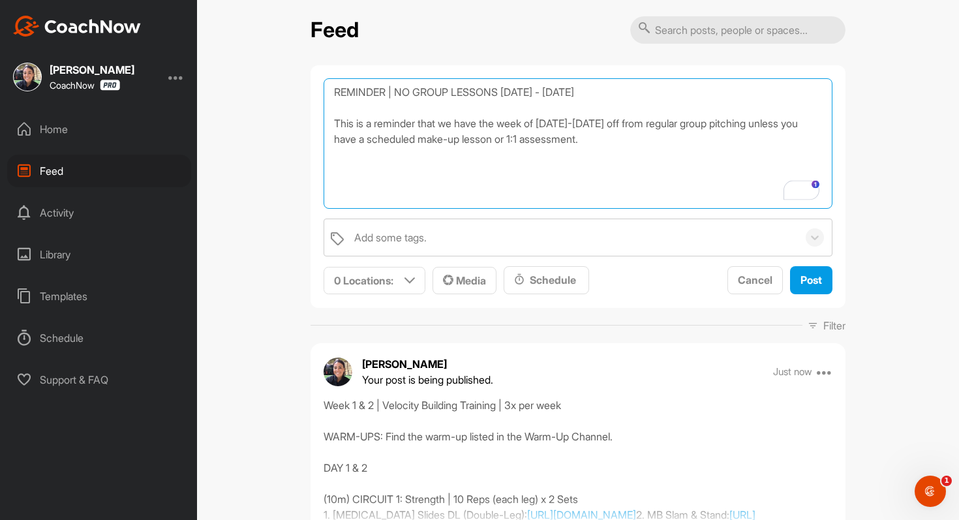
scroll to position [15, 0]
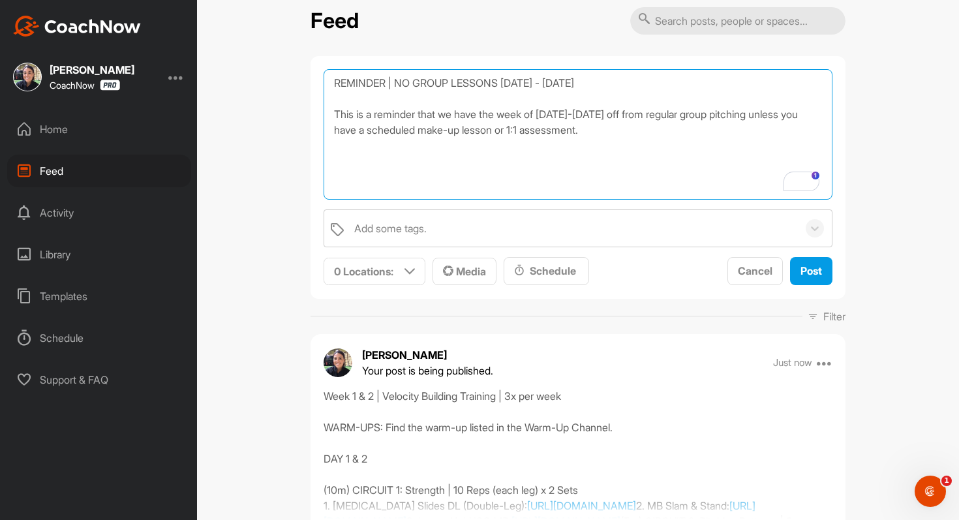
click at [756, 113] on textarea "REMINDER | NO GROUP LESSONS SEPT 1st - 5th, 2025 This is a reminder that we hav…" at bounding box center [578, 134] width 509 height 131
click at [491, 127] on textarea "REMINDER | NO GROUP LESSONS SEPT 1st - 5th, 2025 This is a reminder that we hav…" at bounding box center [578, 134] width 509 height 131
click at [654, 134] on textarea "REMINDER | NO GROUP LESSONS SEPT 1st - 5th, 2025 This is a reminder that we hav…" at bounding box center [578, 134] width 509 height 131
type textarea "REMINDER | NO GROUP LESSONS [DATE] - [DATE] This is a reminder that we have the…"
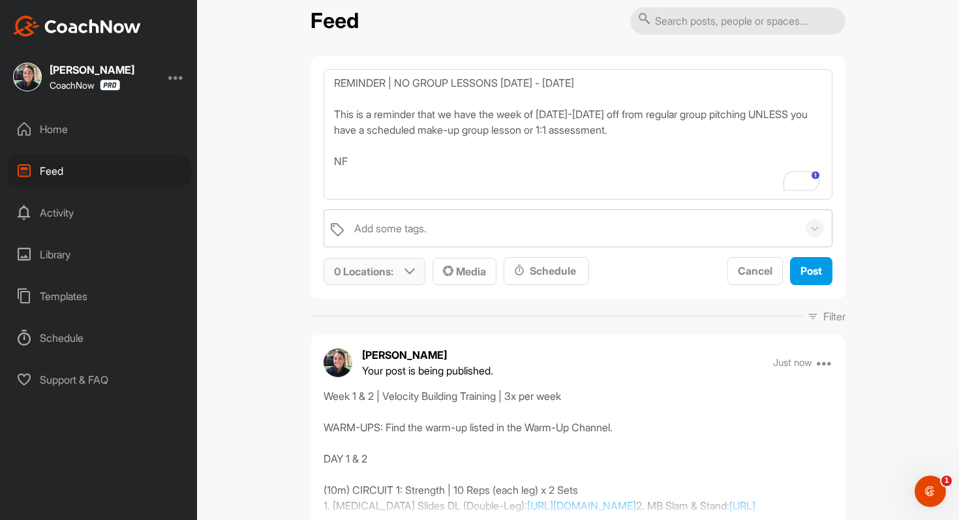
click at [407, 274] on icon at bounding box center [410, 271] width 10 height 10
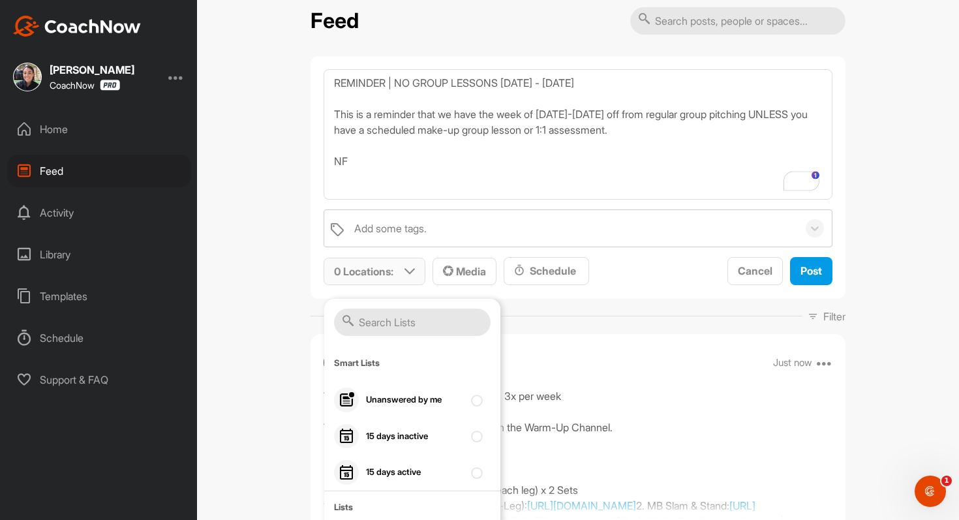
click at [405, 311] on input "text" at bounding box center [412, 322] width 157 height 27
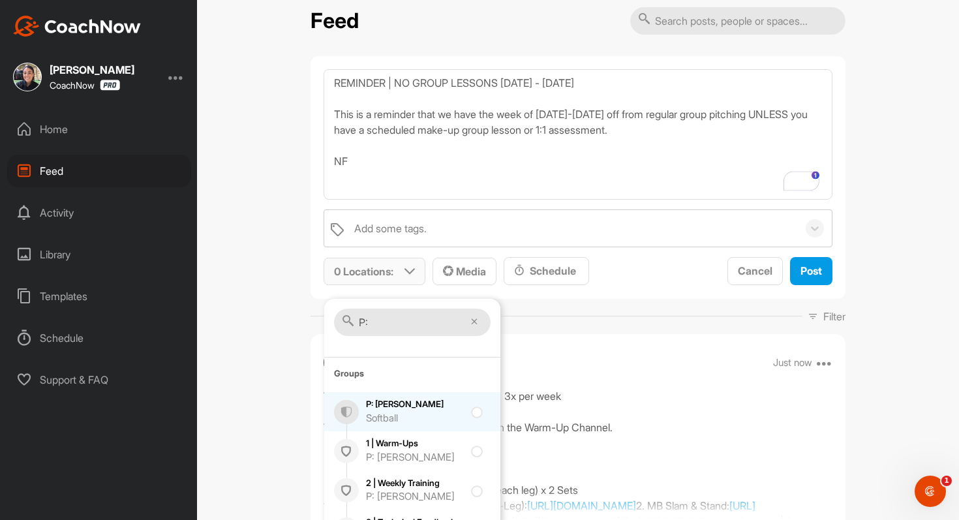
type input "P:"
click at [363, 397] on div "P: Addison Austin Softball" at bounding box center [412, 411] width 176 height 39
checkbox input "true"
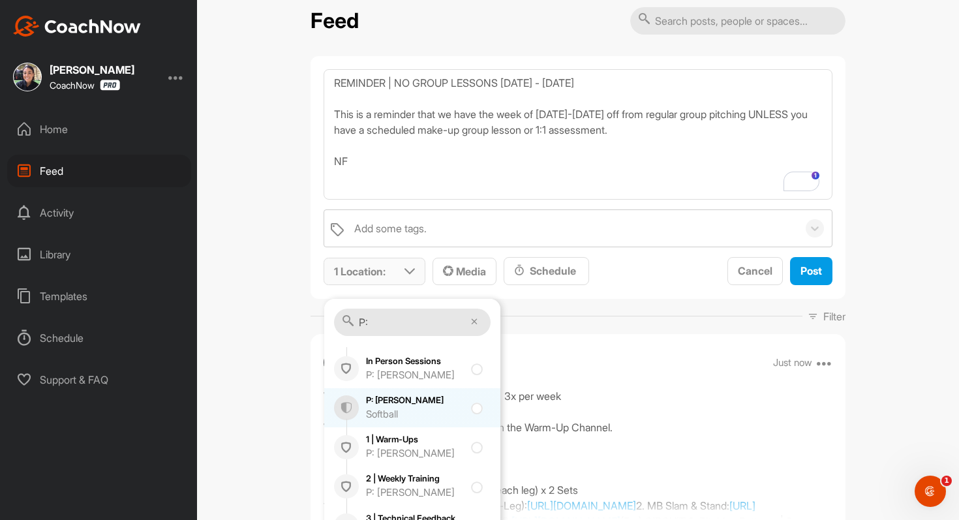
click at [362, 403] on div "P: Addison Ramey Softball" at bounding box center [412, 407] width 176 height 39
checkbox input "true"
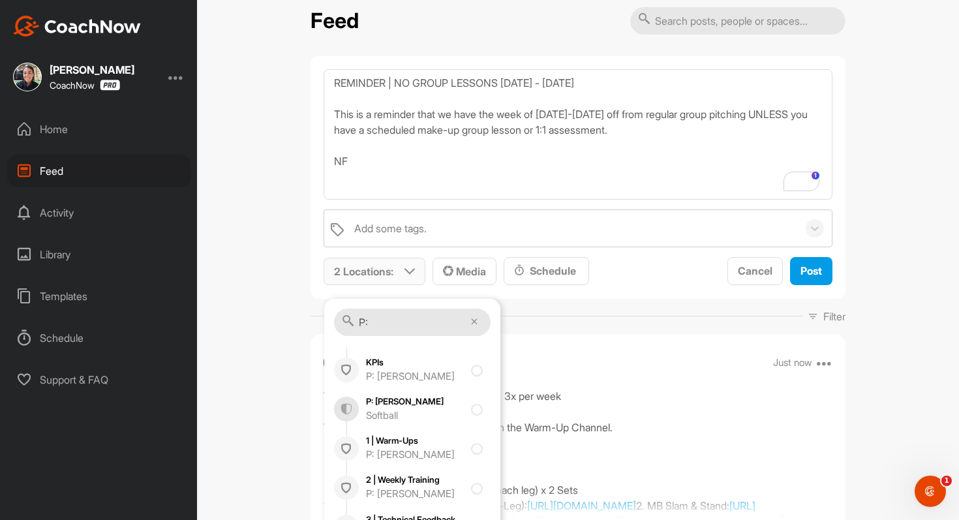
click at [362, 403] on div "P: Addy Griffith Softball" at bounding box center [412, 409] width 176 height 39
checkbox input "true"
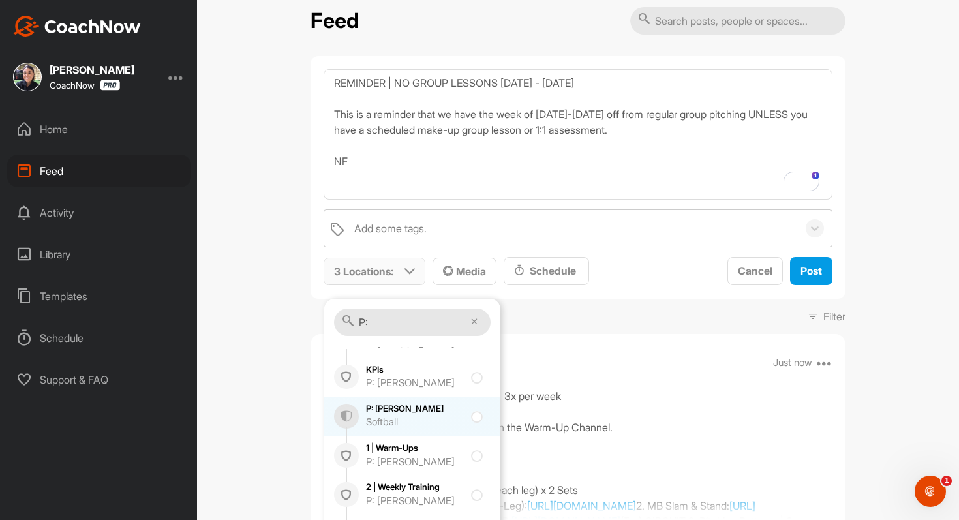
click at [360, 414] on div "P: Alexis Willis Softball" at bounding box center [412, 416] width 176 height 39
checkbox input "true"
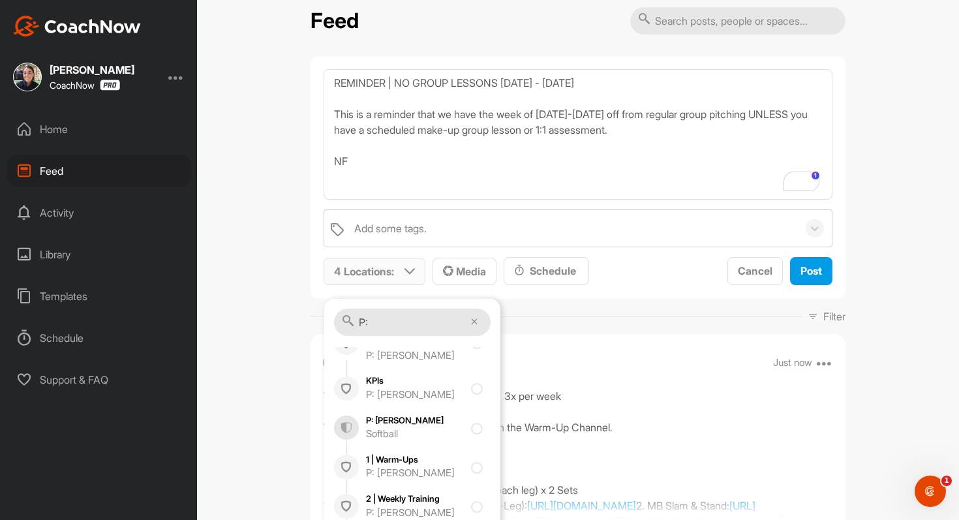
scroll to position [1543, 0]
click at [360, 414] on div "P: Allie Newberry Softball" at bounding box center [412, 424] width 176 height 39
checkbox input "true"
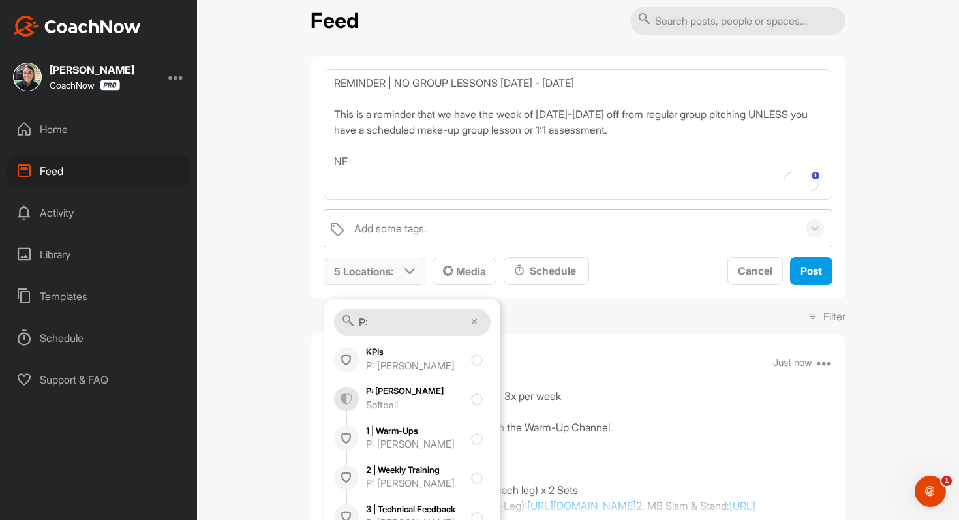
click at [360, 414] on div "P: Allison Suthard Softball" at bounding box center [412, 398] width 176 height 39
checkbox input "true"
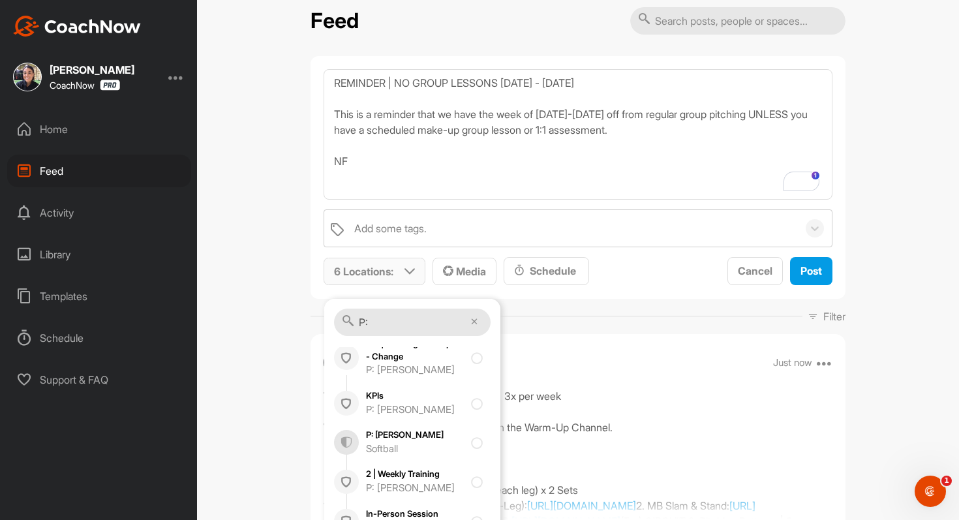
scroll to position [2495, 0]
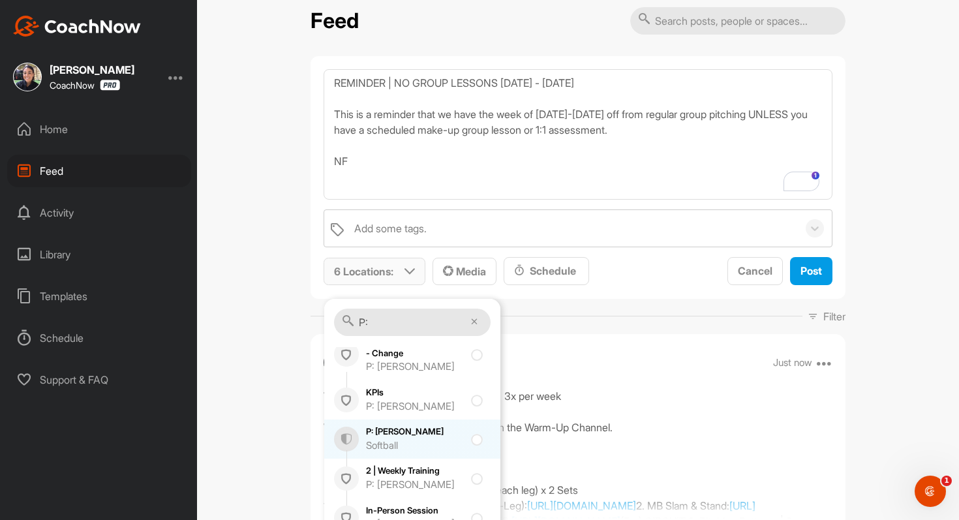
click at [358, 431] on div "P: Arianna Enstrom Softball" at bounding box center [412, 439] width 176 height 39
checkbox input "true"
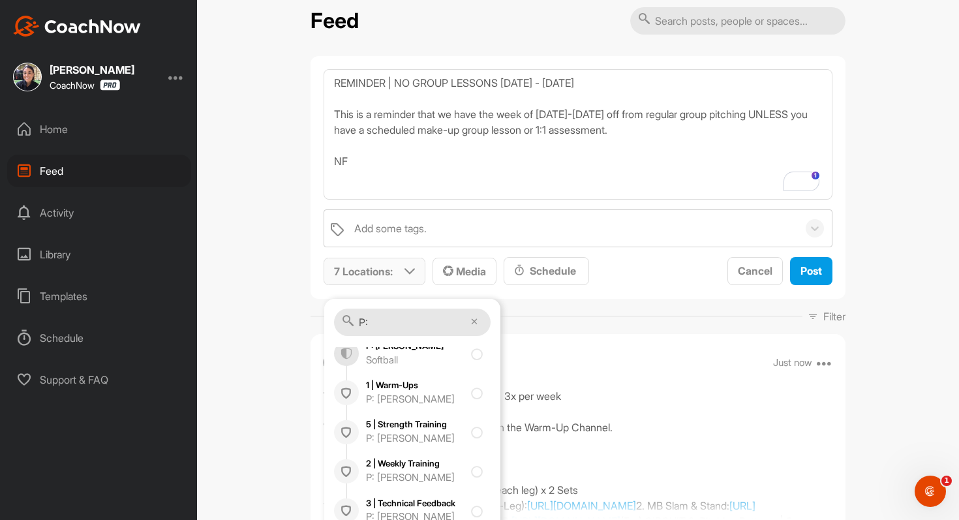
scroll to position [3115, 0]
click at [387, 354] on div "Softball" at bounding box center [415, 361] width 98 height 15
checkbox input "true"
click at [354, 427] on img at bounding box center [346, 432] width 25 height 25
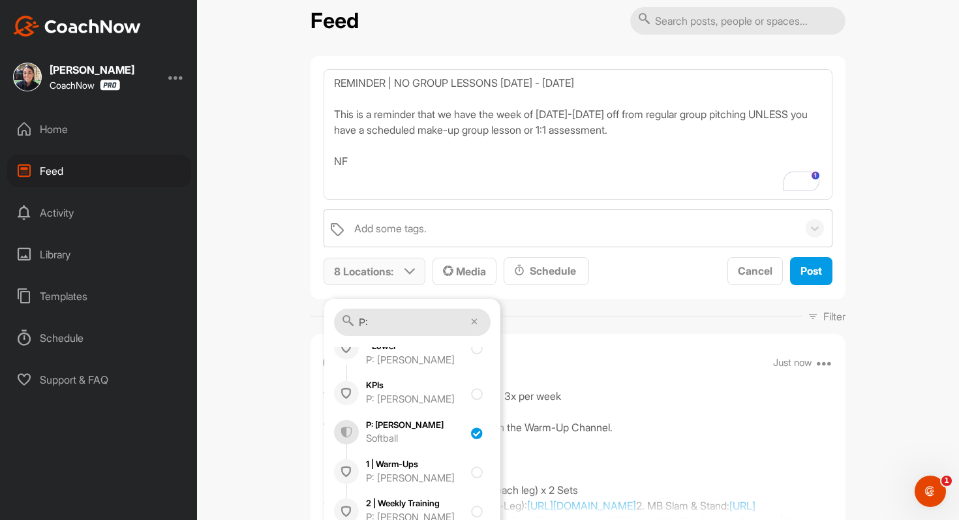
checkbox input "true"
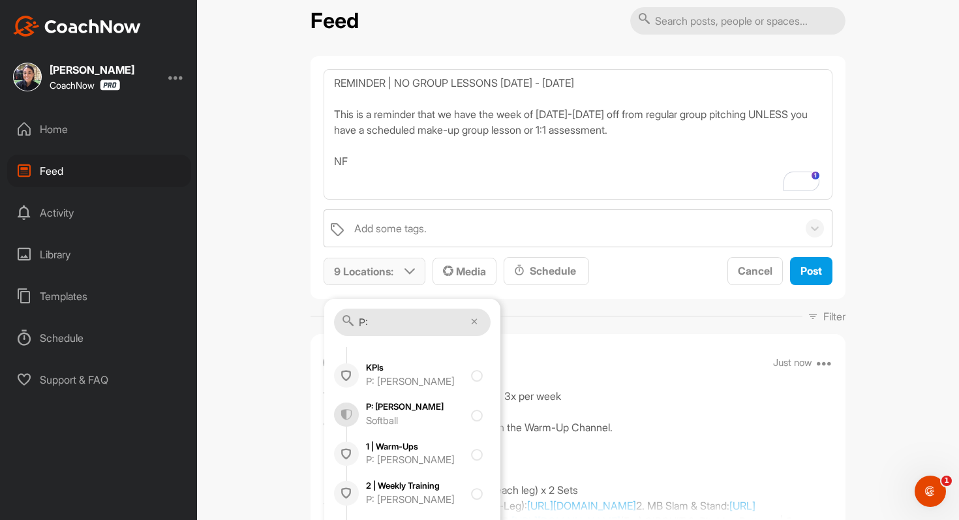
scroll to position [4034, 0]
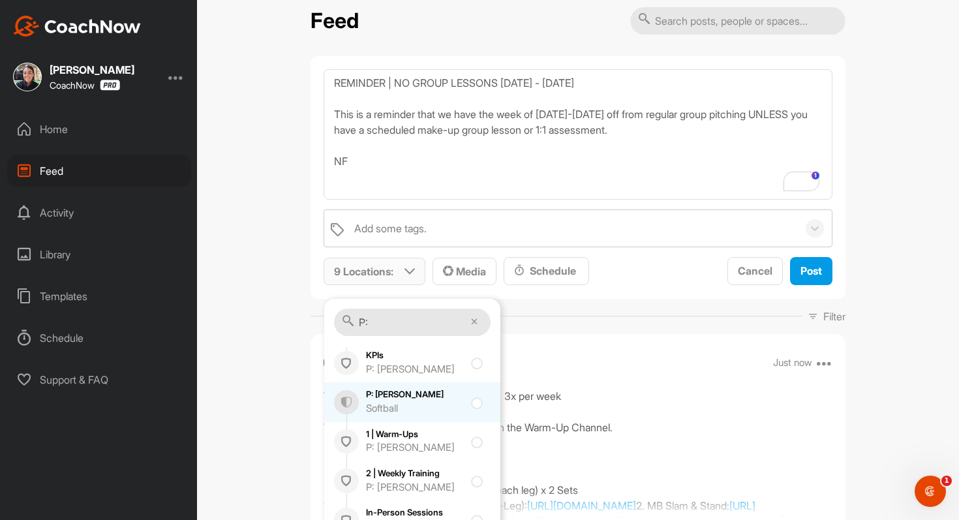
click at [360, 400] on div "P: Calli Stearley Softball" at bounding box center [412, 401] width 176 height 39
checkbox input "true"
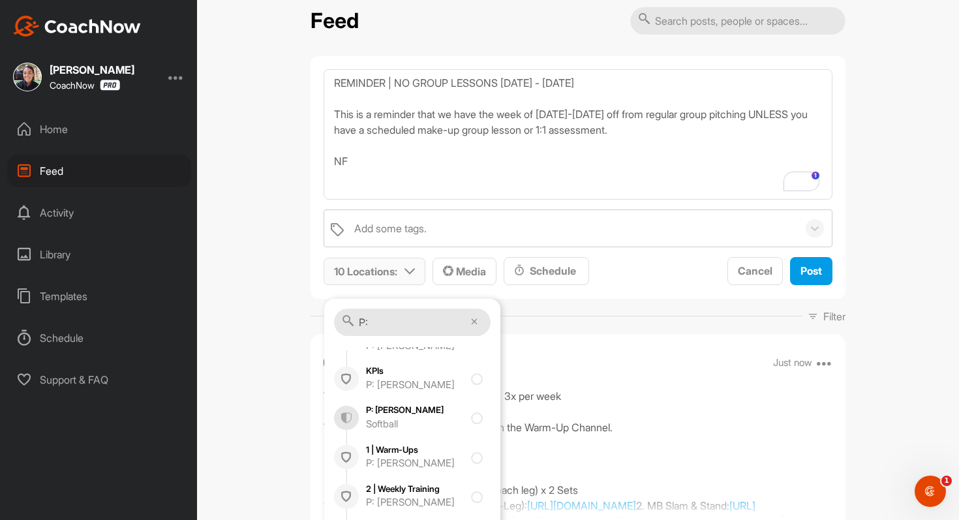
scroll to position [4454, 0]
click at [360, 400] on div "P: Camryn Bean Softball" at bounding box center [412, 413] width 176 height 39
checkbox input "true"
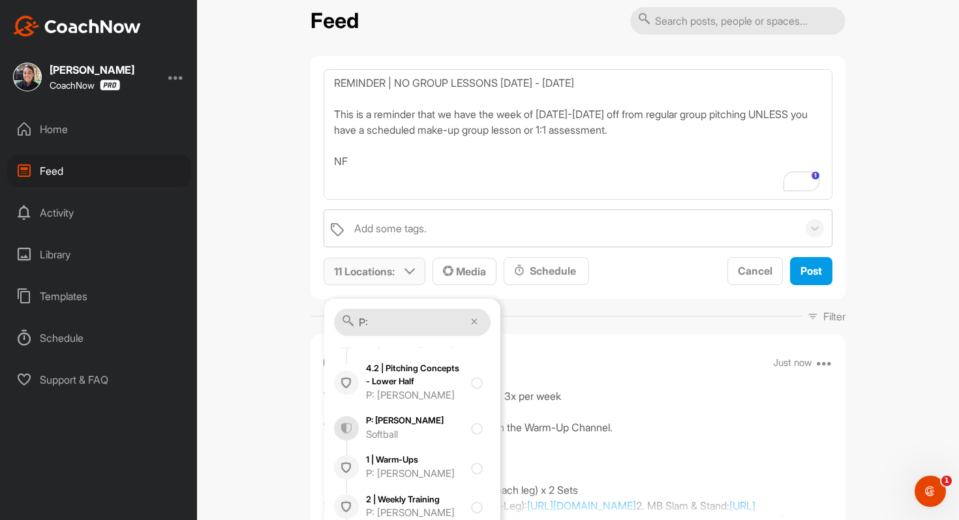
scroll to position [4785, 0]
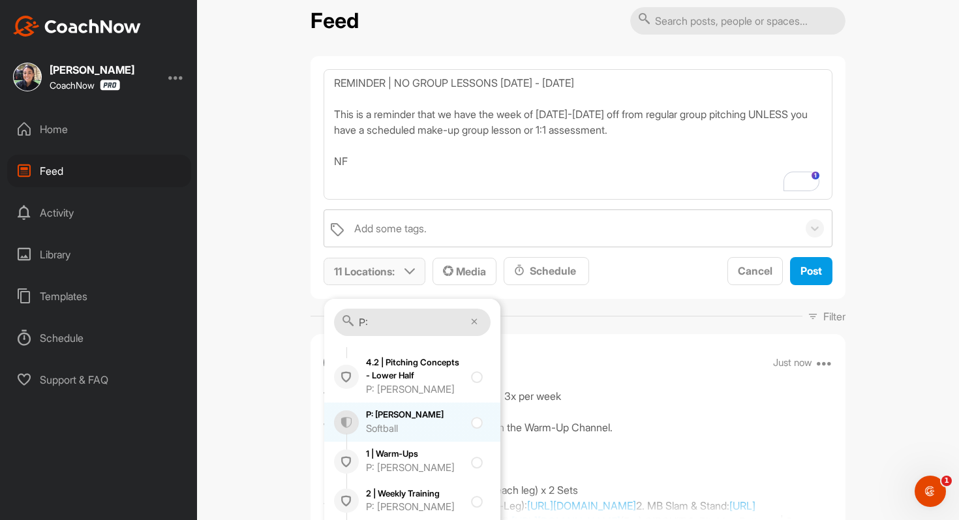
click at [360, 416] on div "P: Charlie Curl Softball" at bounding box center [412, 422] width 176 height 39
checkbox input "true"
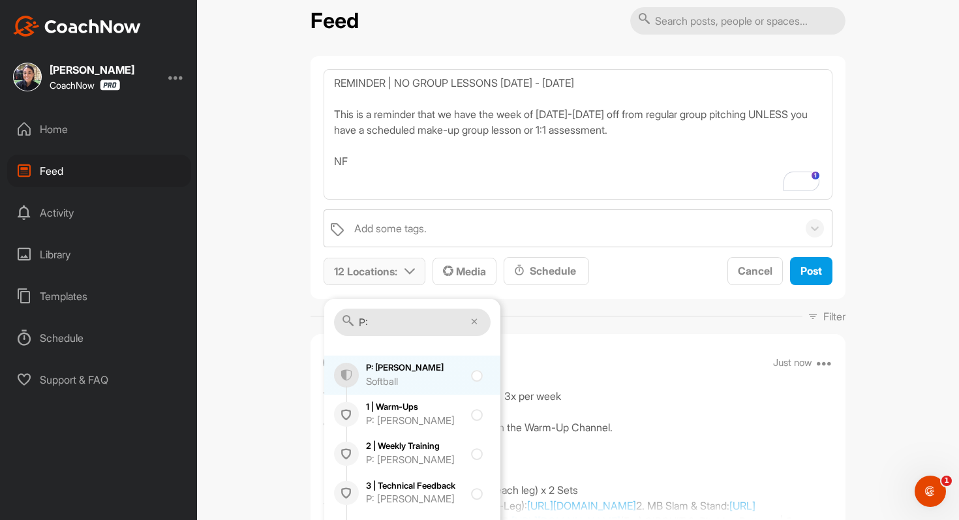
click at [377, 375] on div "Softball" at bounding box center [415, 382] width 98 height 15
checkbox input "true"
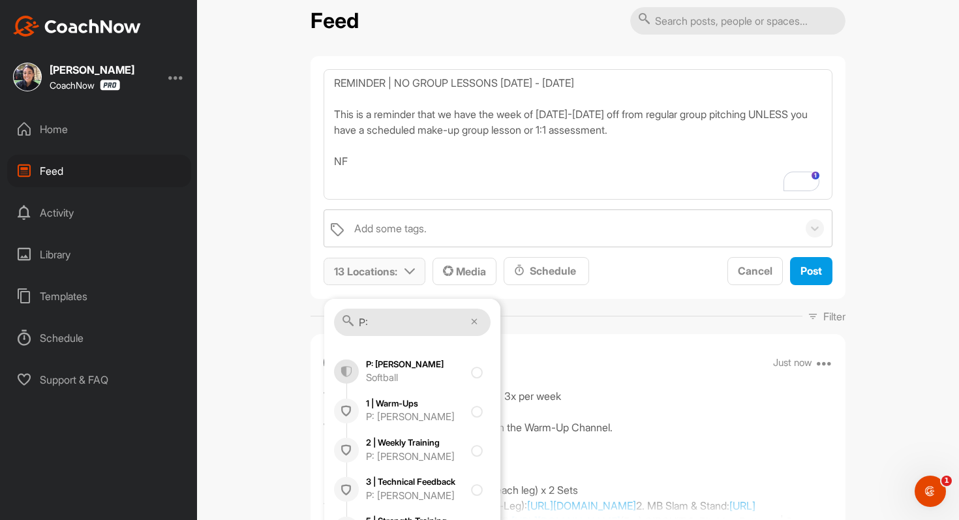
click at [377, 374] on div "Softball" at bounding box center [415, 378] width 98 height 15
checkbox input "true"
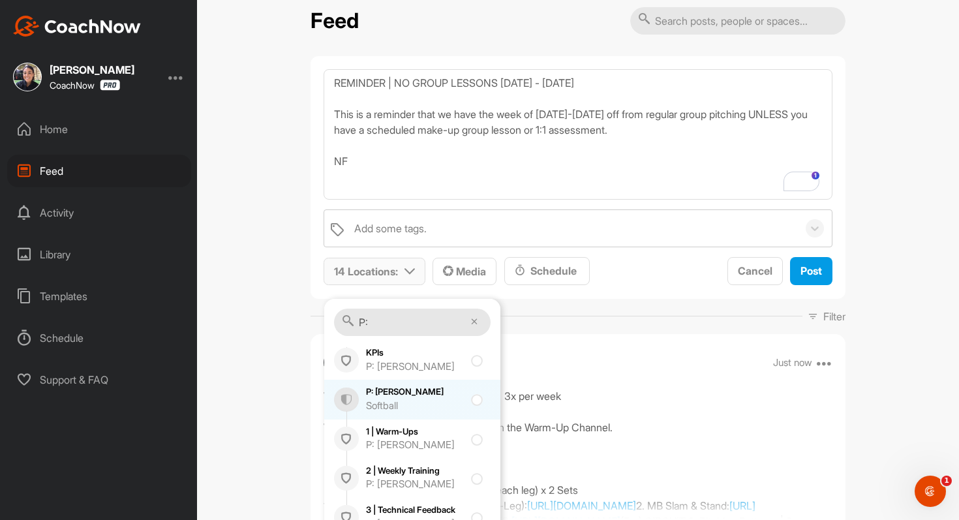
click at [375, 399] on div "Softball" at bounding box center [415, 406] width 98 height 15
checkbox input "true"
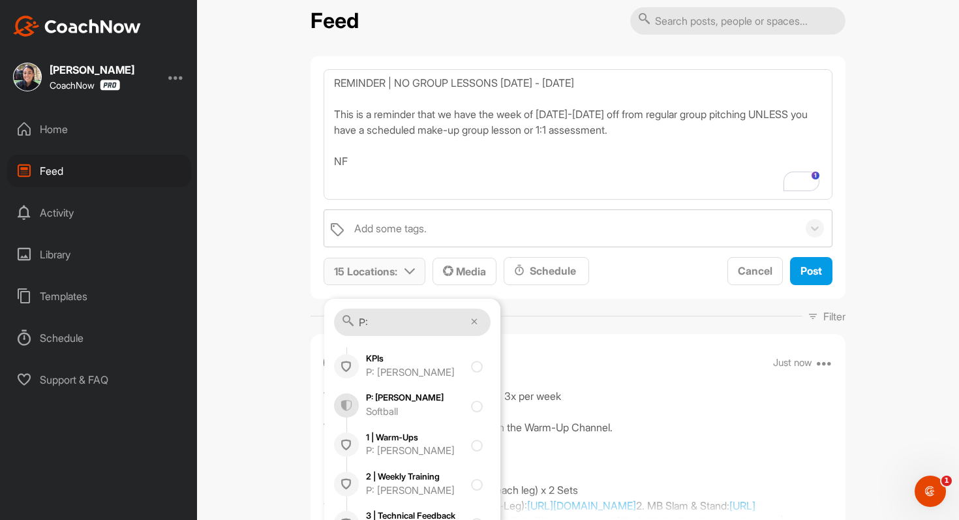
click at [375, 399] on div "P: Falyn Fisher Softball" at bounding box center [415, 405] width 98 height 27
checkbox input "true"
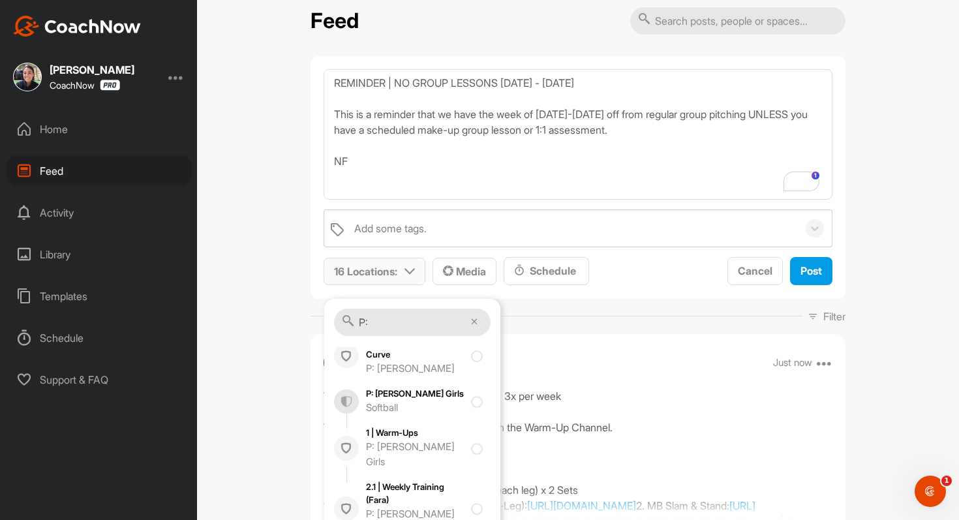
click at [375, 399] on div "P: Fisher Girls Softball" at bounding box center [415, 401] width 98 height 27
checkbox input "true"
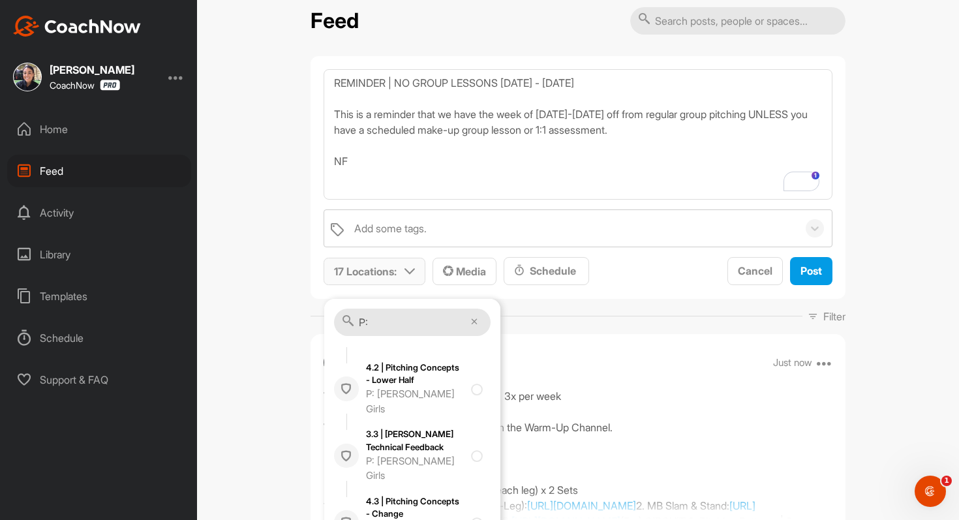
checkbox input "true"
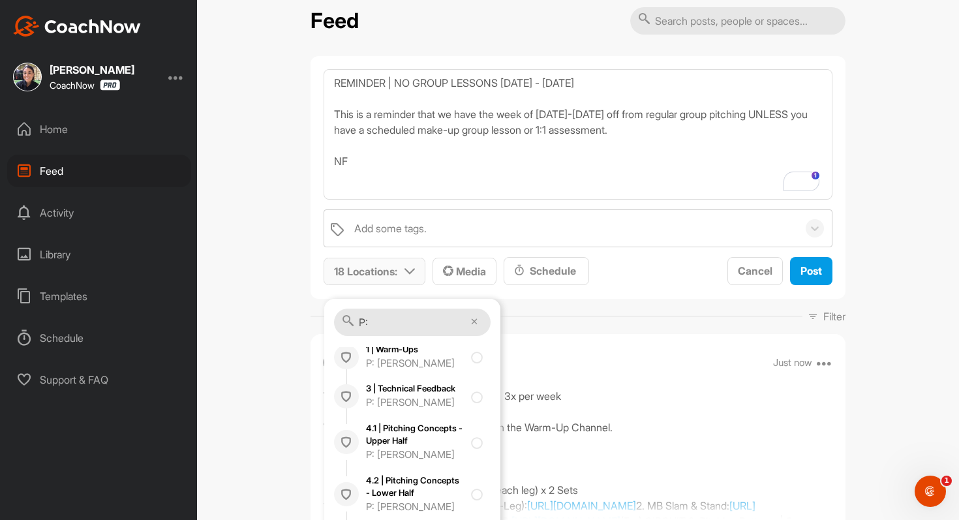
checkbox input "true"
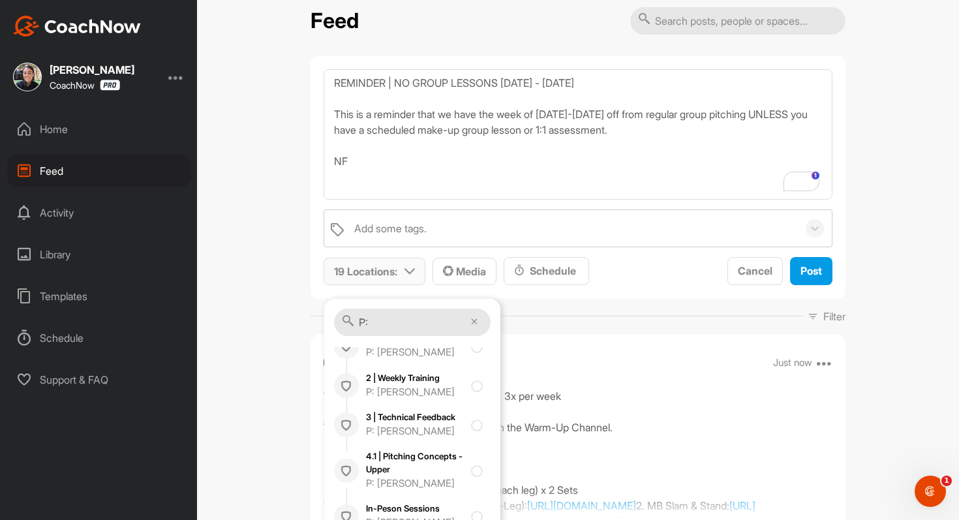
checkbox input "true"
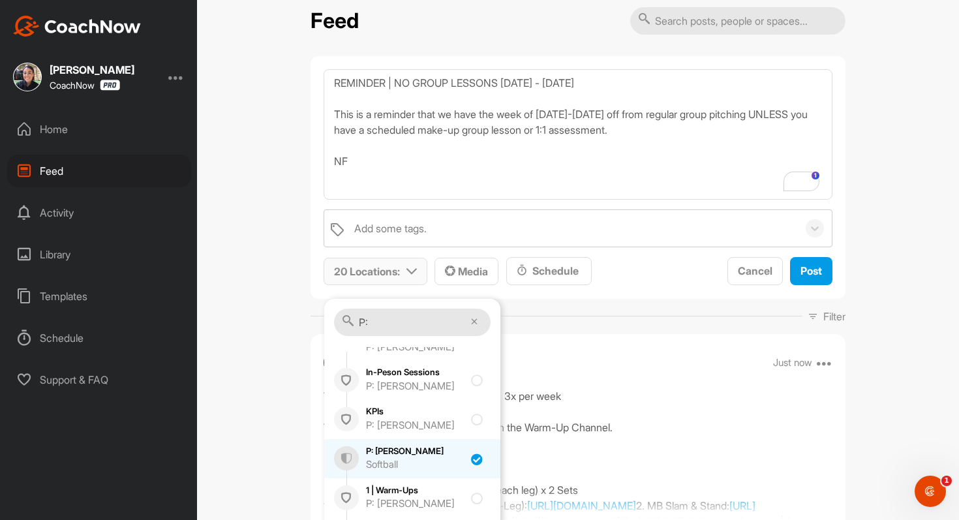
scroll to position [8013, 0]
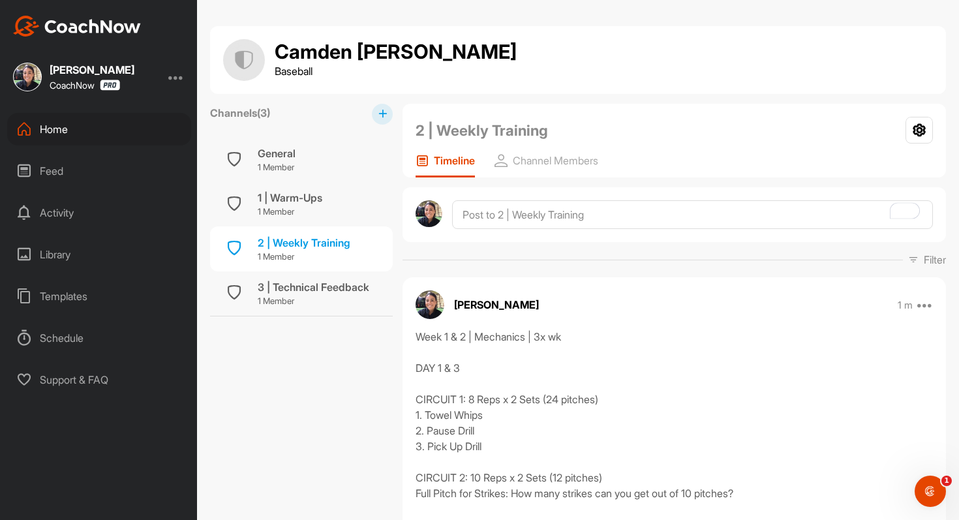
scroll to position [258, 0]
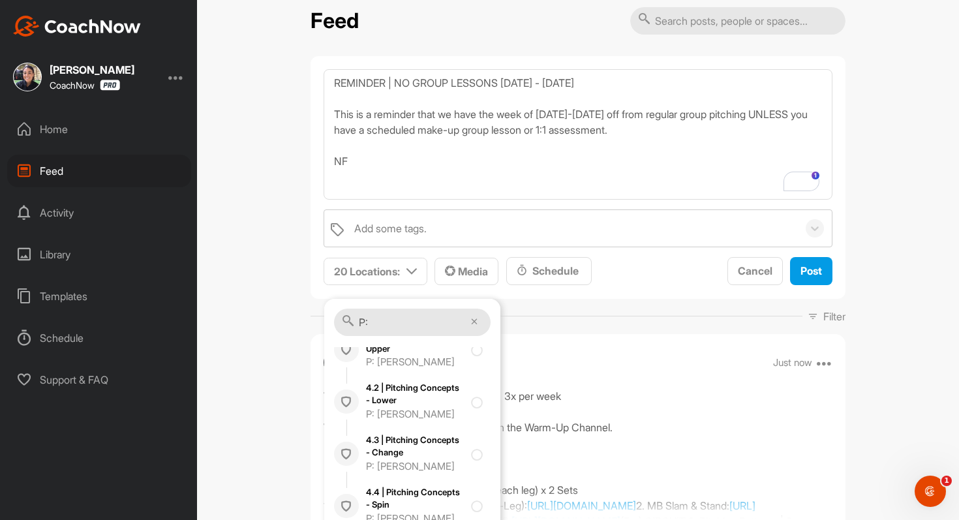
scroll to position [8388, 0]
checkbox input "true"
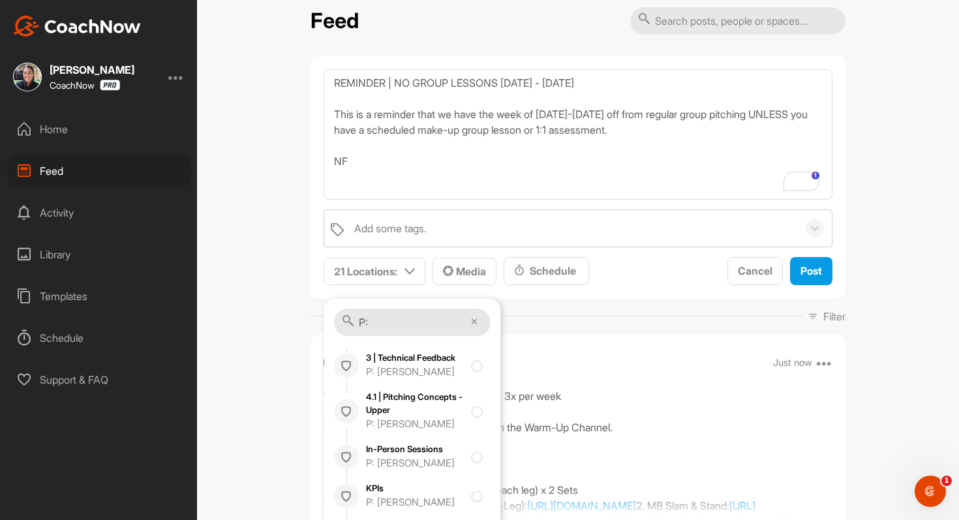
checkbox input "true"
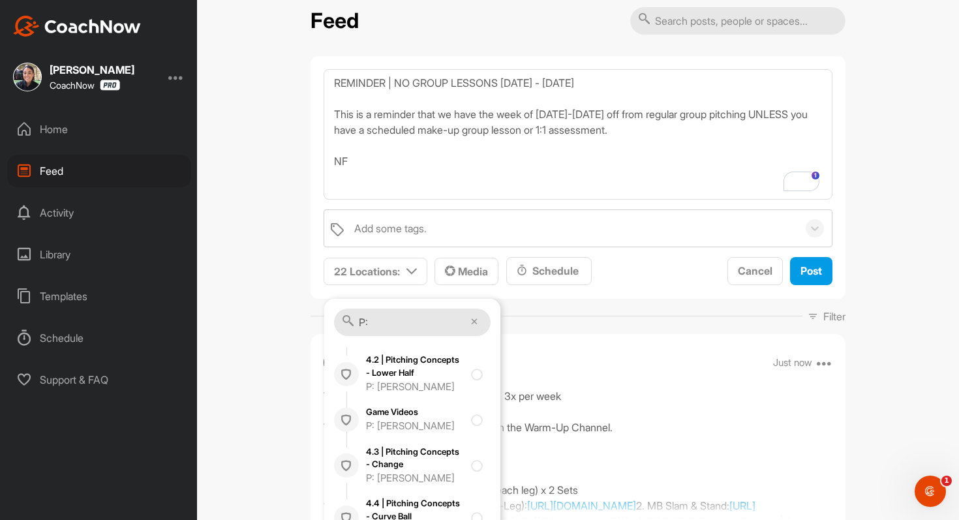
scroll to position [9252, 0]
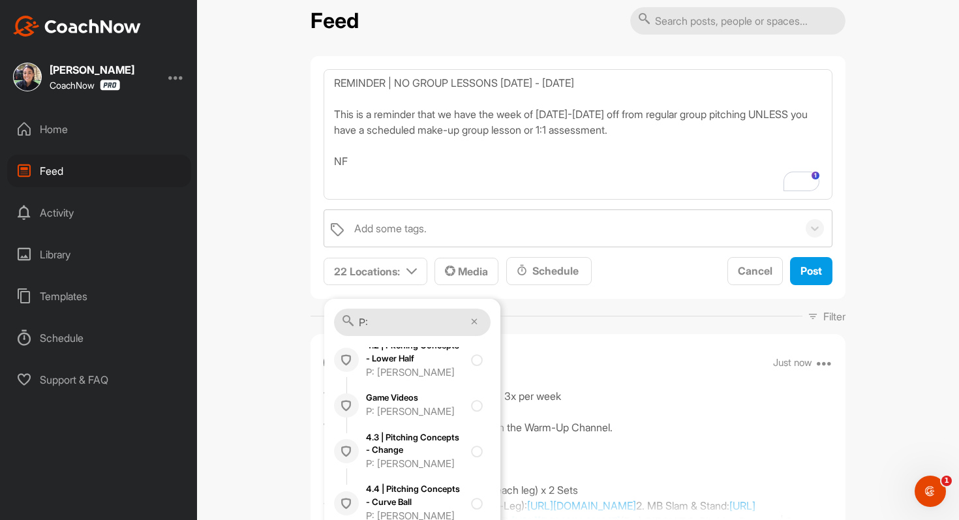
checkbox input "true"
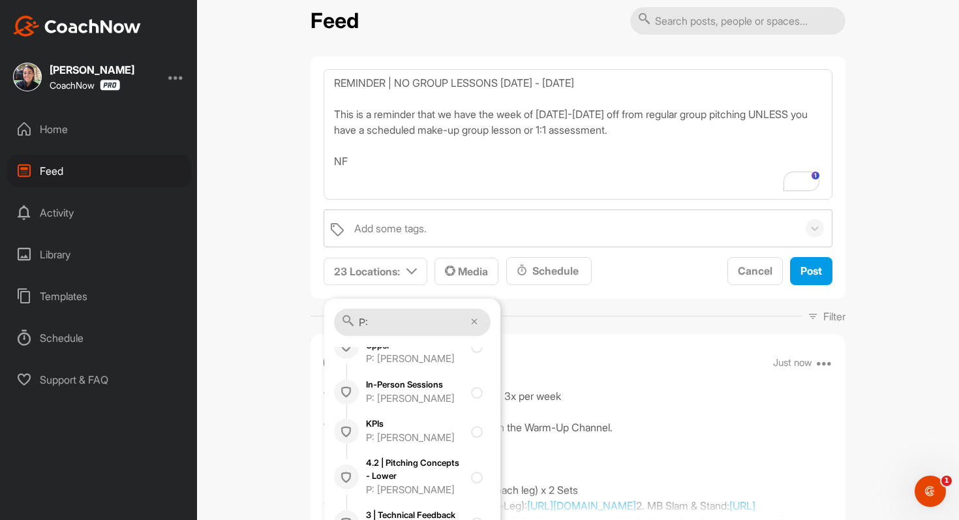
scroll to position [9618, 0]
checkbox input "true"
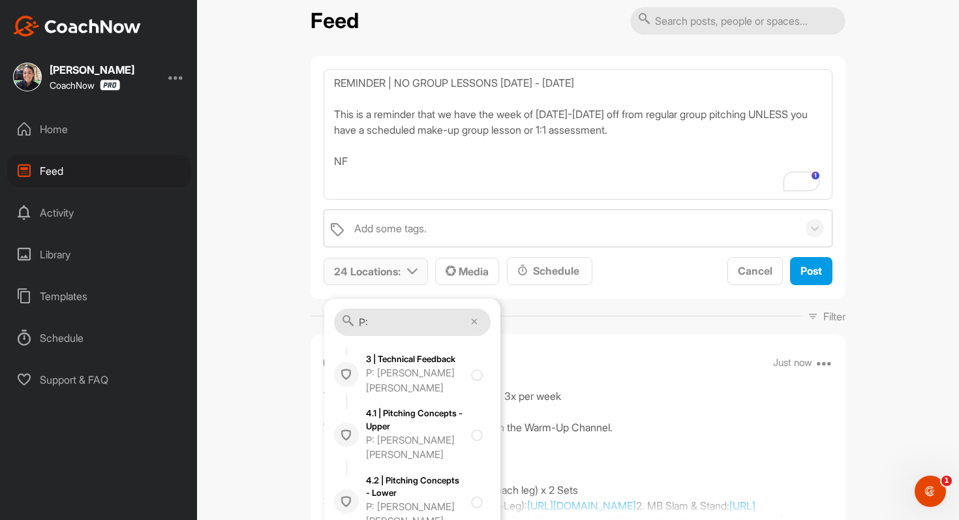
scroll to position [10029, 0]
checkbox input "true"
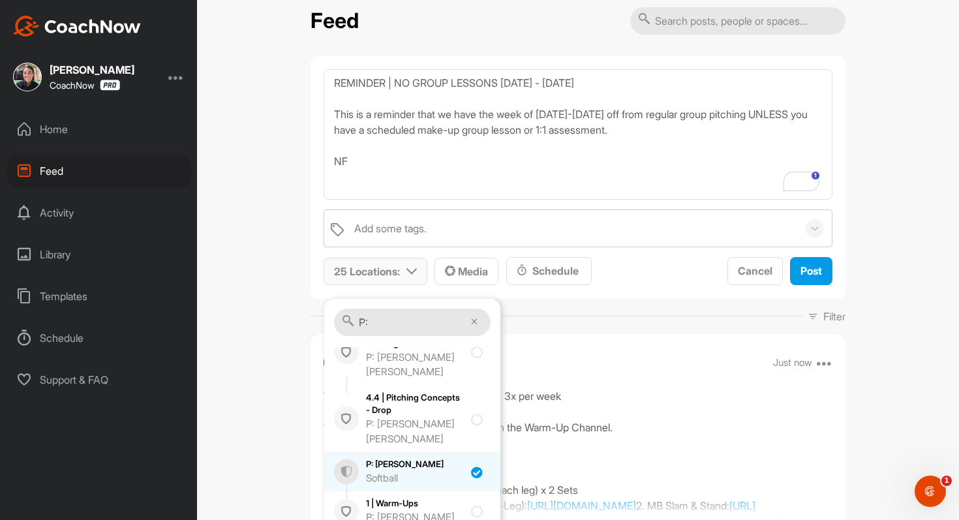
scroll to position [10350, 0]
checkbox input "true"
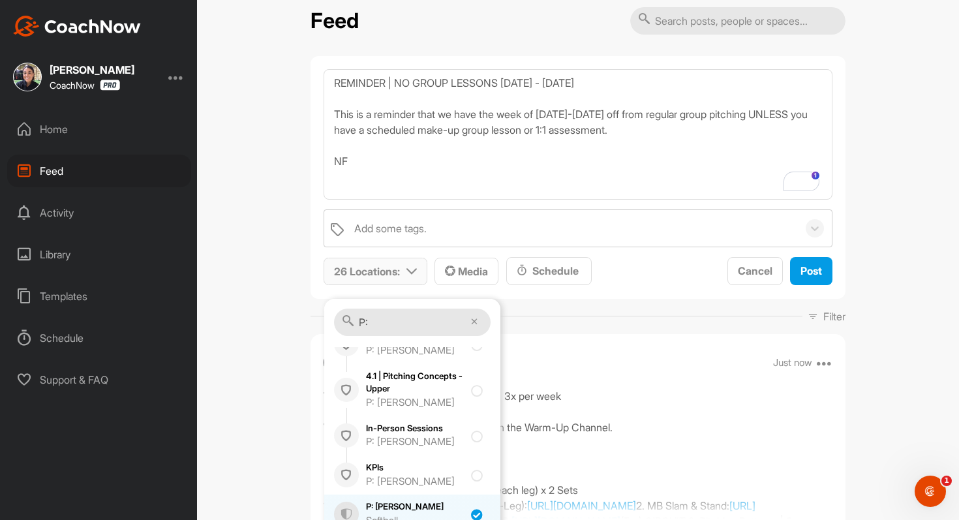
scroll to position [10595, 0]
checkbox input "true"
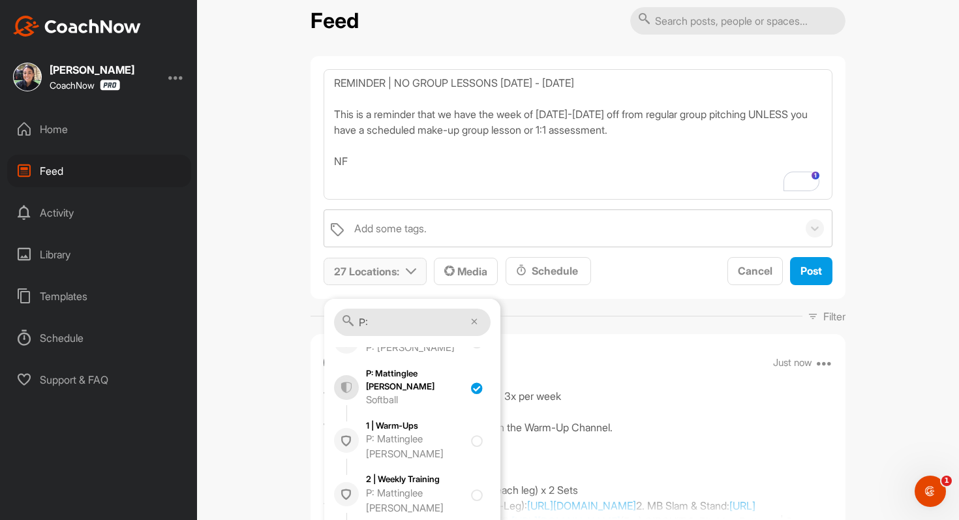
scroll to position [10981, 0]
checkbox input "true"
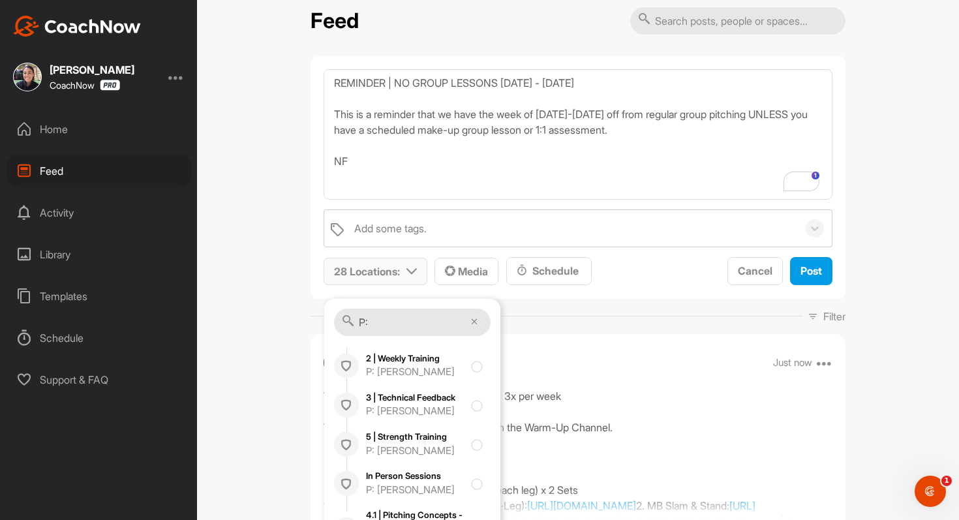
scroll to position [11473, 0]
checkbox input "true"
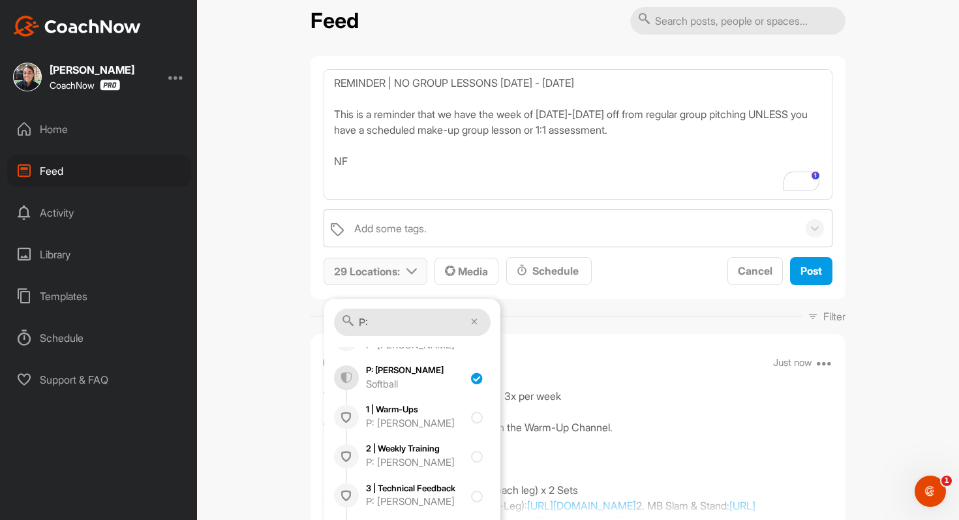
scroll to position [11866, 0]
checkbox input "true"
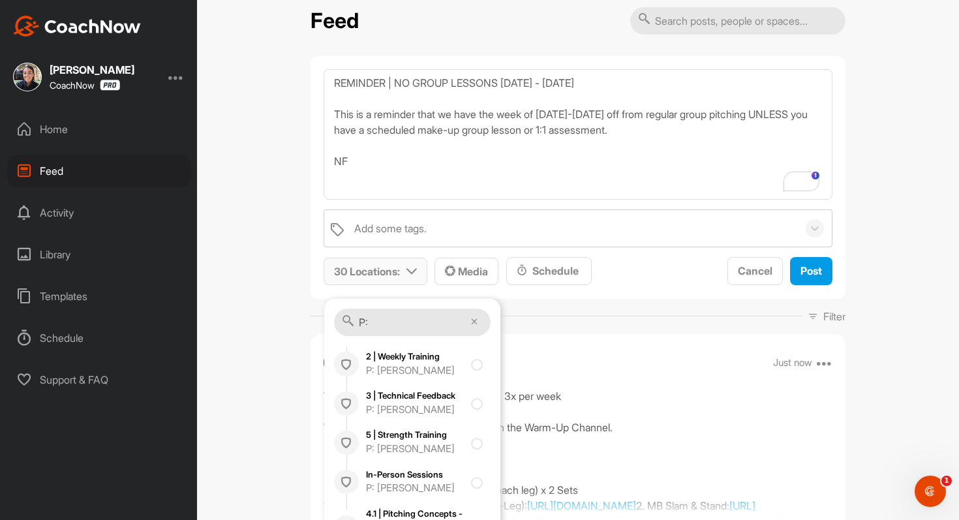
scroll to position [12260, 0]
checkbox input "true"
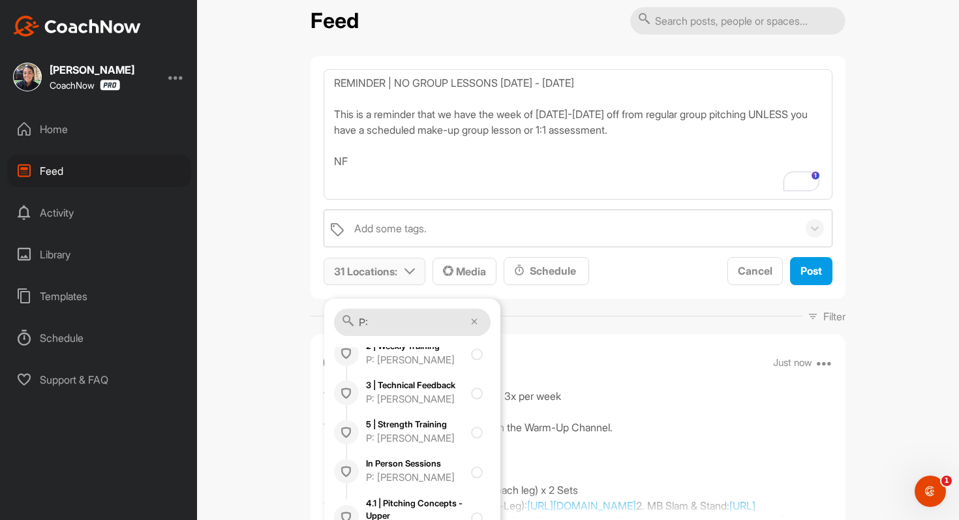
scroll to position [12753, 0]
checkbox input "true"
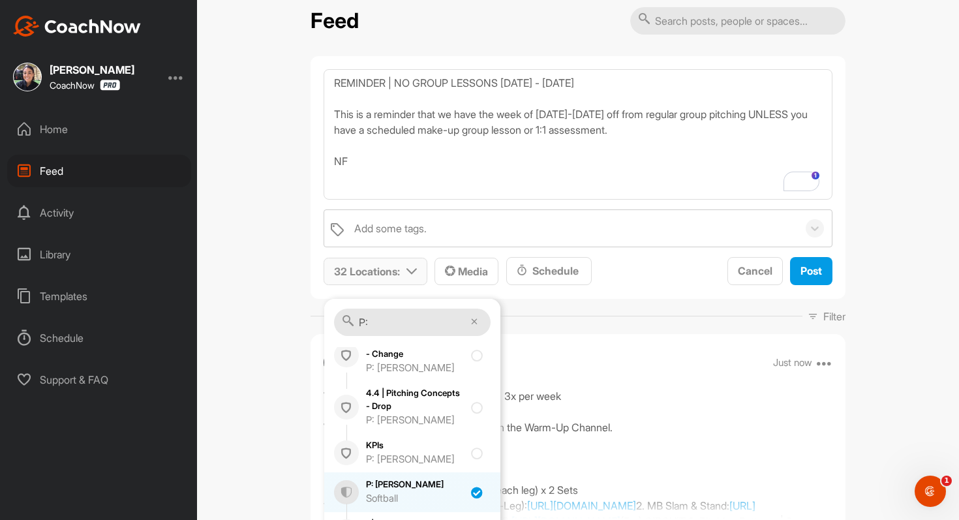
scroll to position [13018, 0]
checkbox input "true"
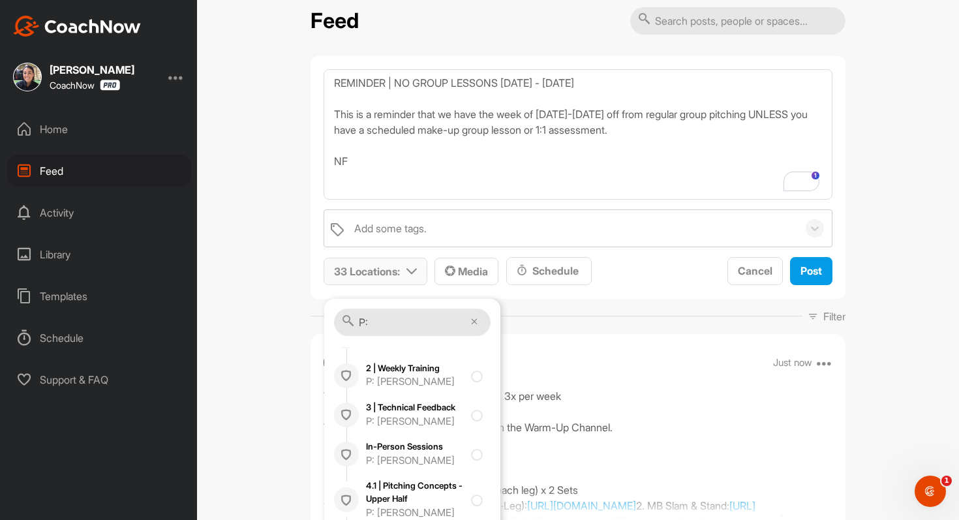
scroll to position [13521, 0]
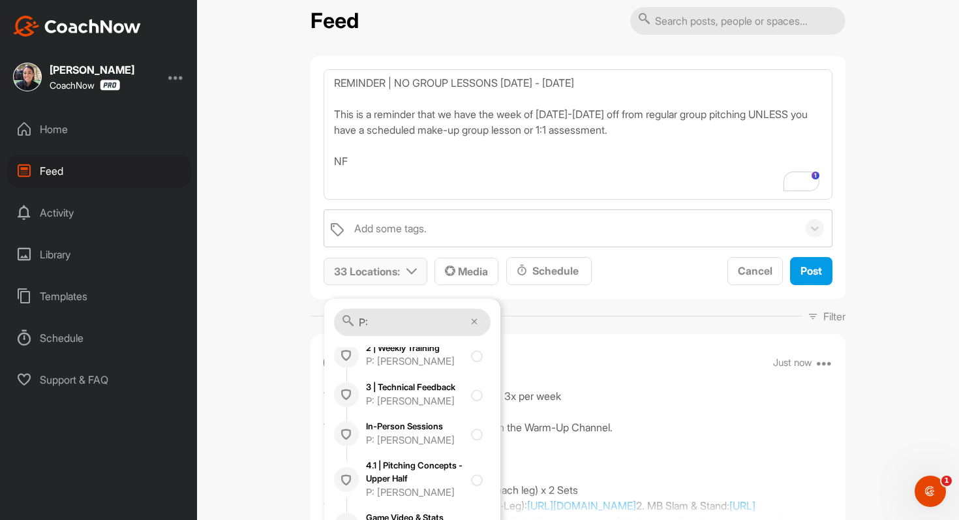
checkbox input "true"
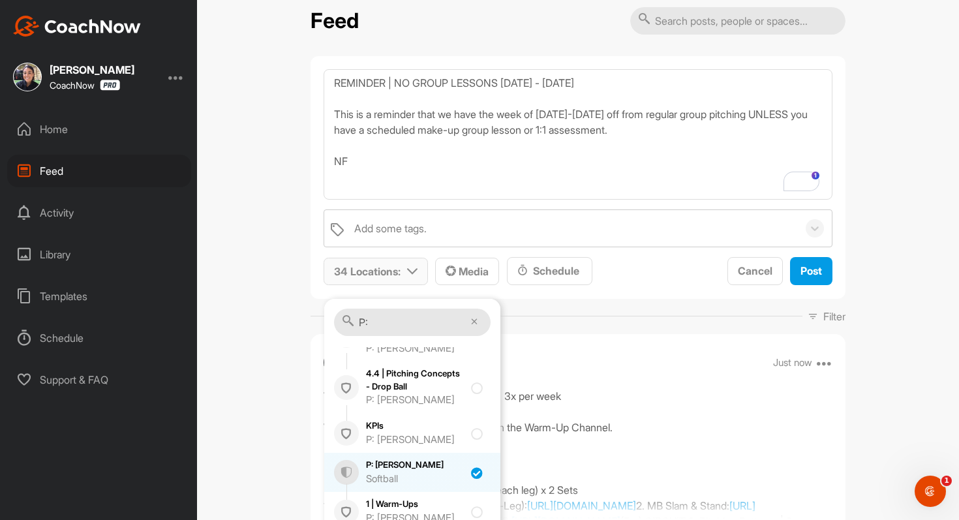
scroll to position [13823, 0]
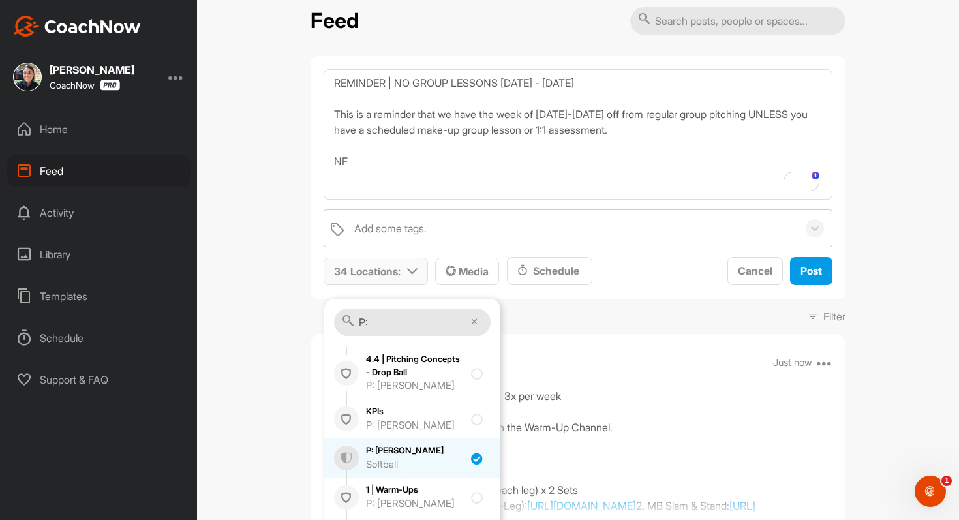
checkbox input "true"
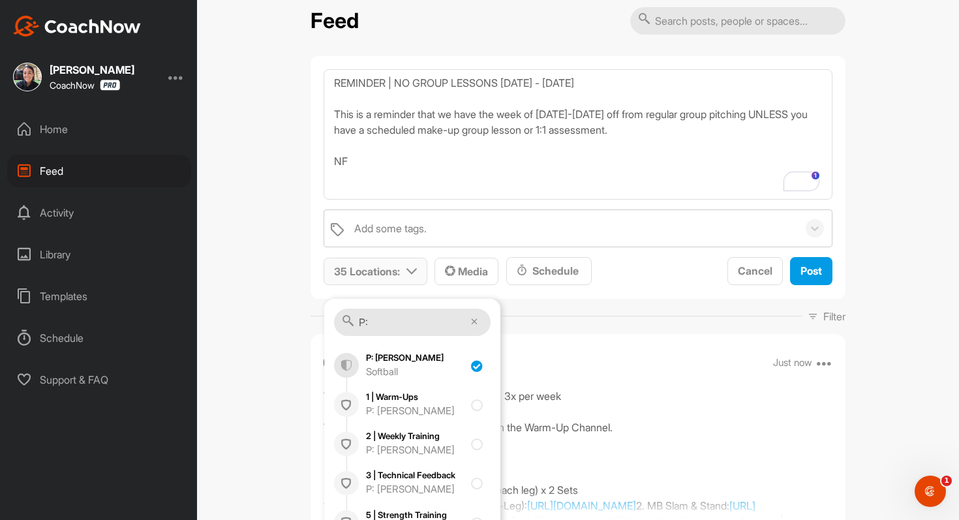
scroll to position [14221, 0]
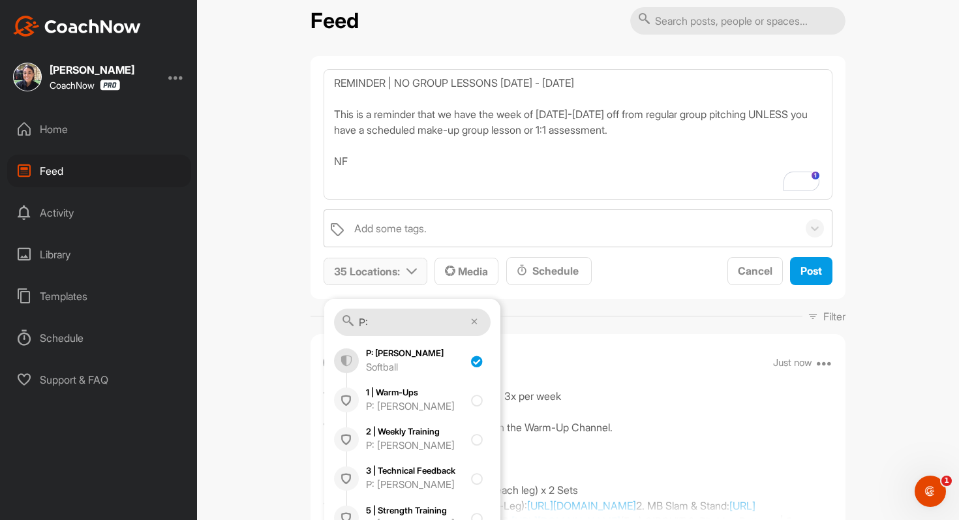
checkbox input "true"
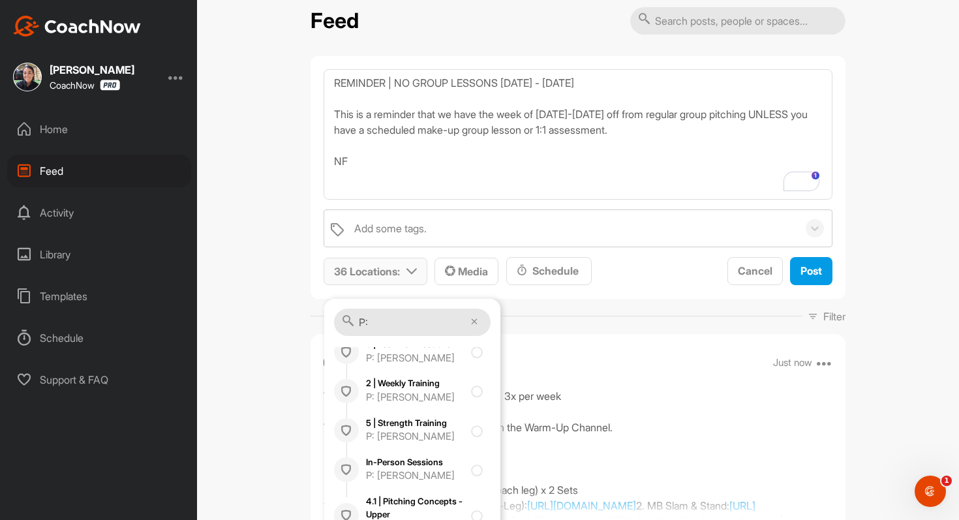
scroll to position [14746, 0]
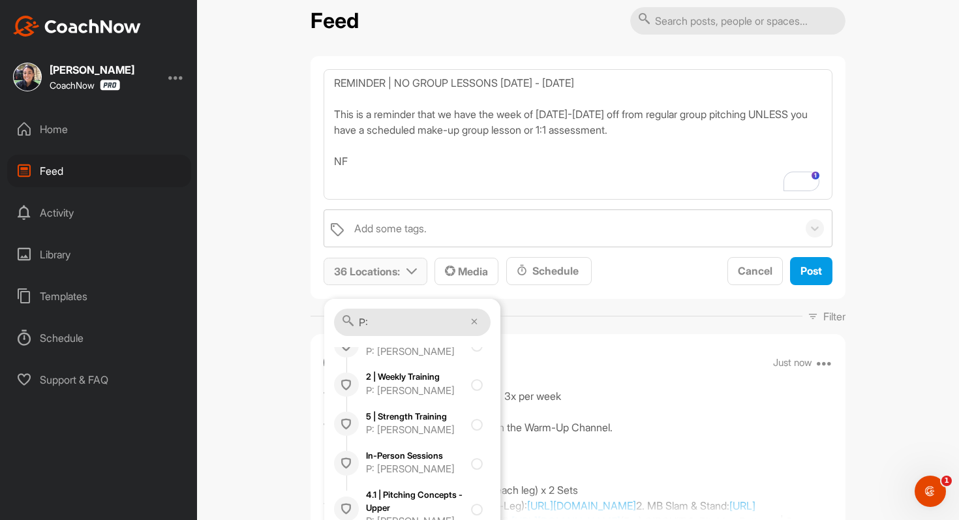
checkbox input "true"
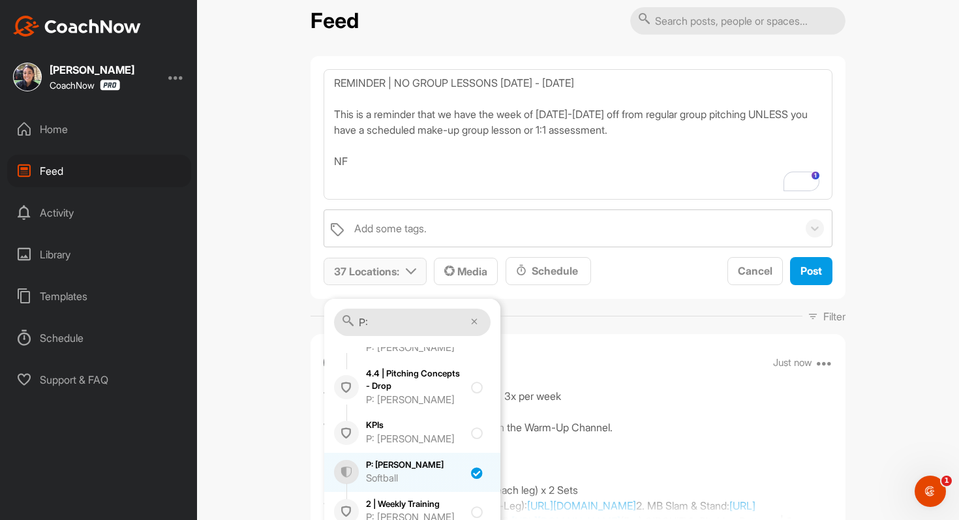
scroll to position [15026, 0]
checkbox input "true"
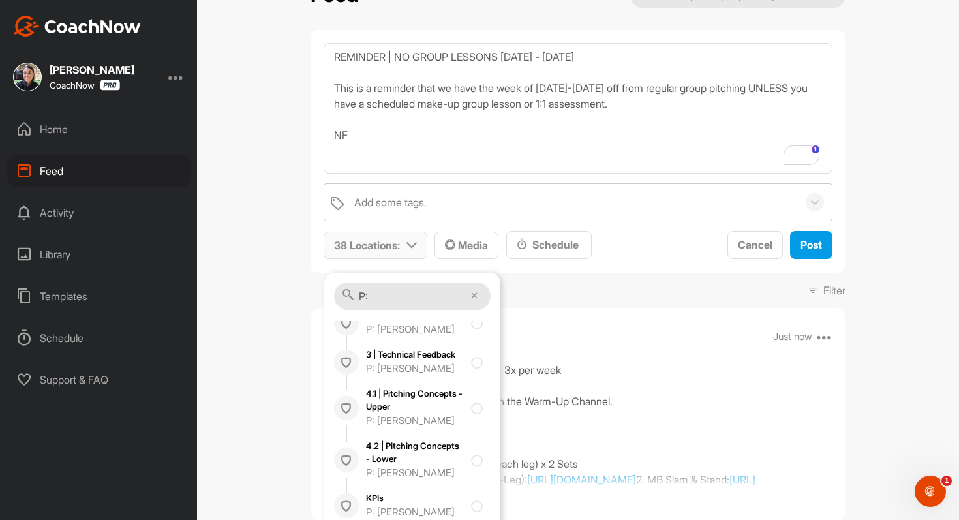
scroll to position [0, 0]
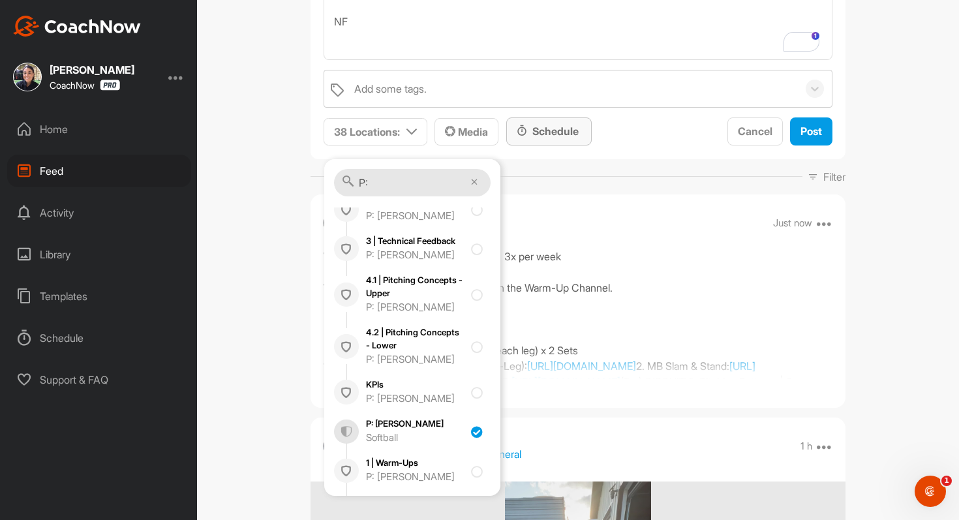
click at [557, 124] on div "Schedule" at bounding box center [549, 131] width 65 height 16
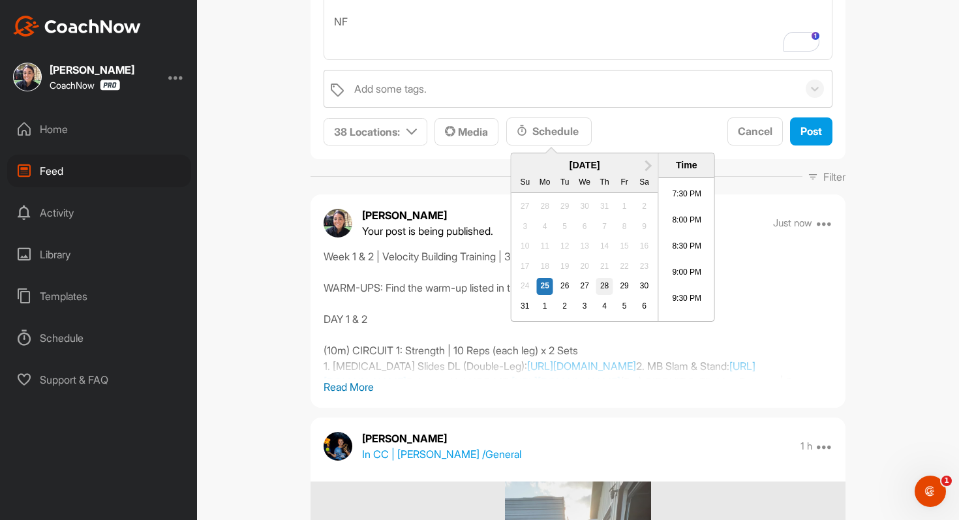
click at [604, 281] on div "28" at bounding box center [604, 286] width 17 height 17
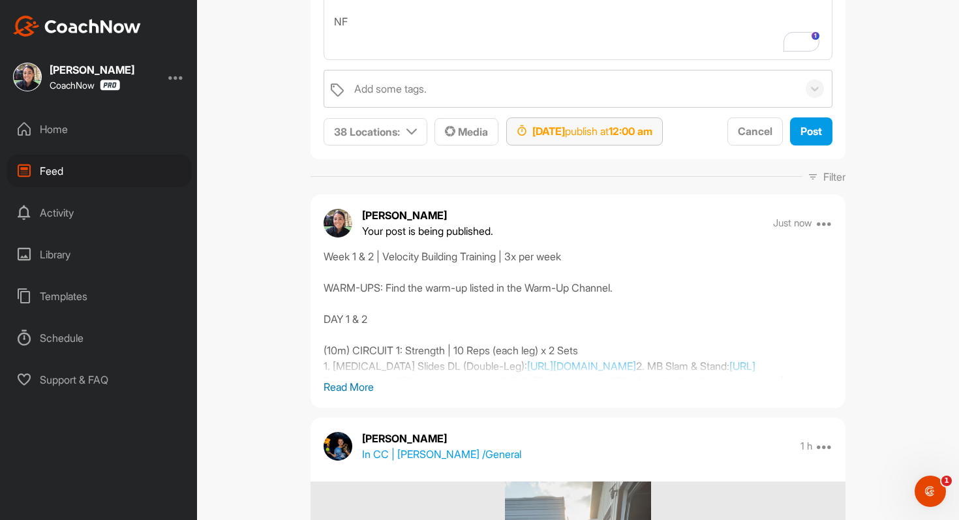
click at [625, 125] on div "[DATE] publish at 12:00 am" at bounding box center [585, 131] width 136 height 16
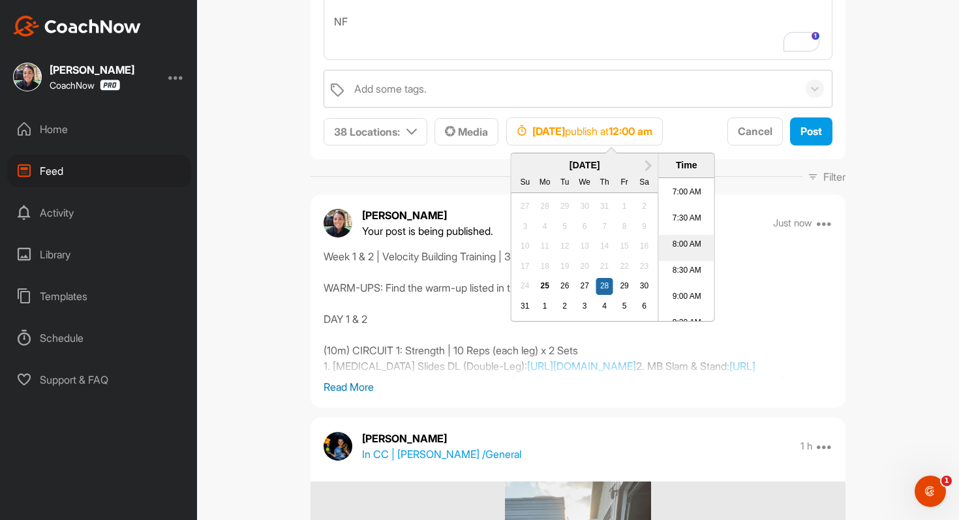
click at [683, 247] on li "8:00 AM" at bounding box center [686, 248] width 55 height 26
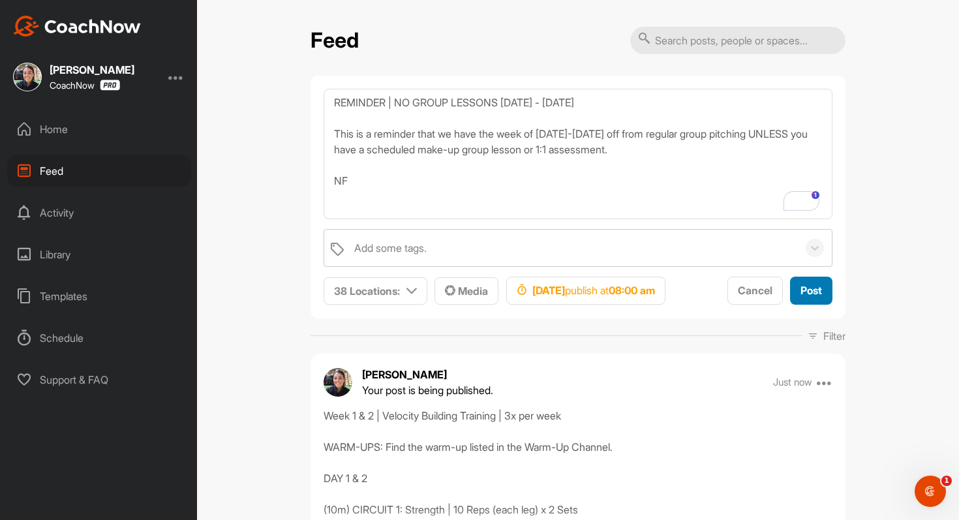
click at [801, 297] on span "Post" at bounding box center [812, 290] width 22 height 13
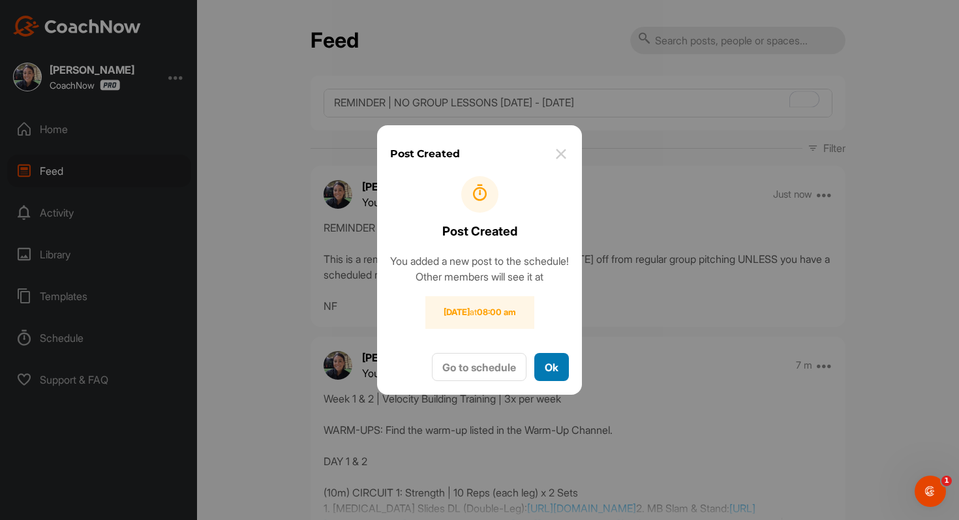
click at [563, 371] on button "Ok" at bounding box center [551, 367] width 35 height 28
